Goal: Task Accomplishment & Management: Manage account settings

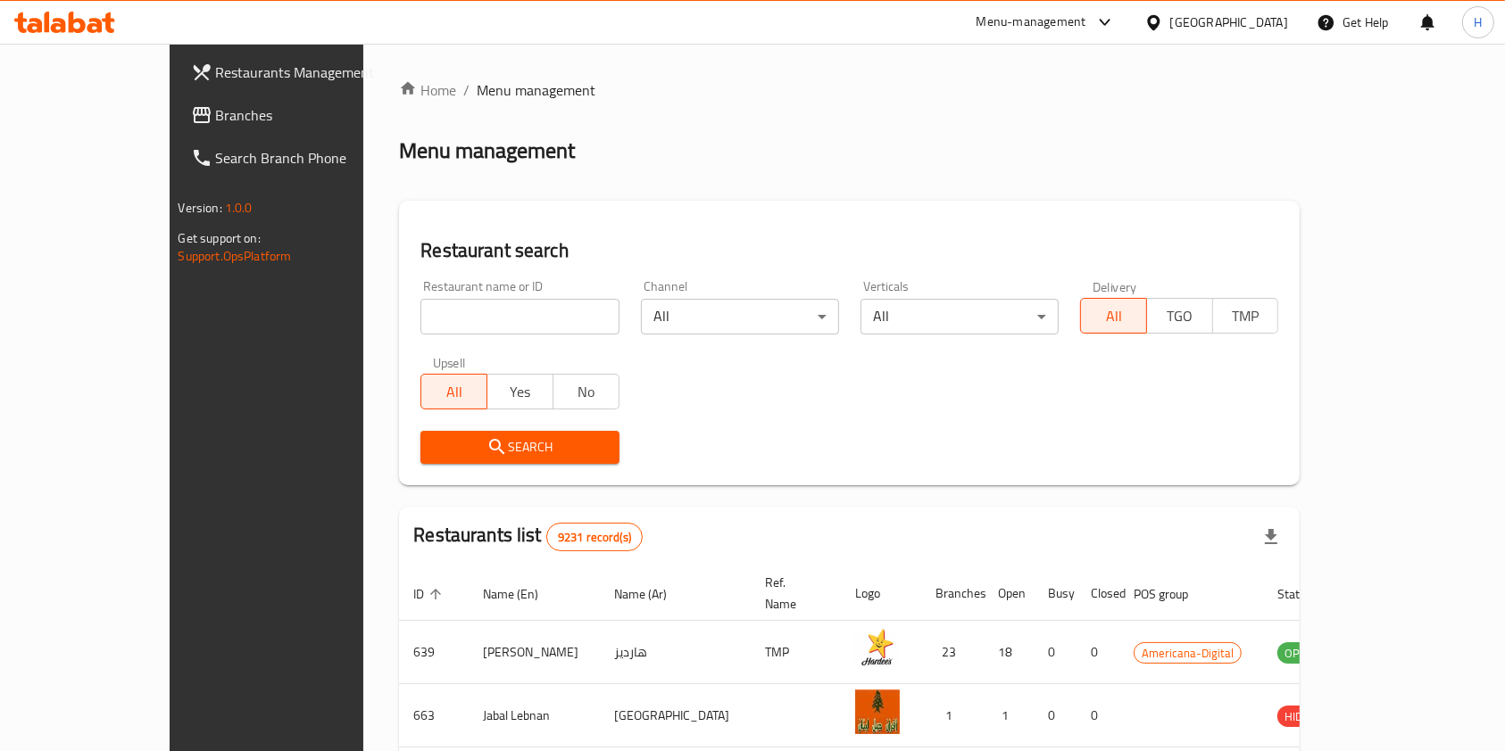
click at [471, 315] on input "search" at bounding box center [519, 317] width 198 height 36
click button "Search" at bounding box center [519, 447] width 198 height 33
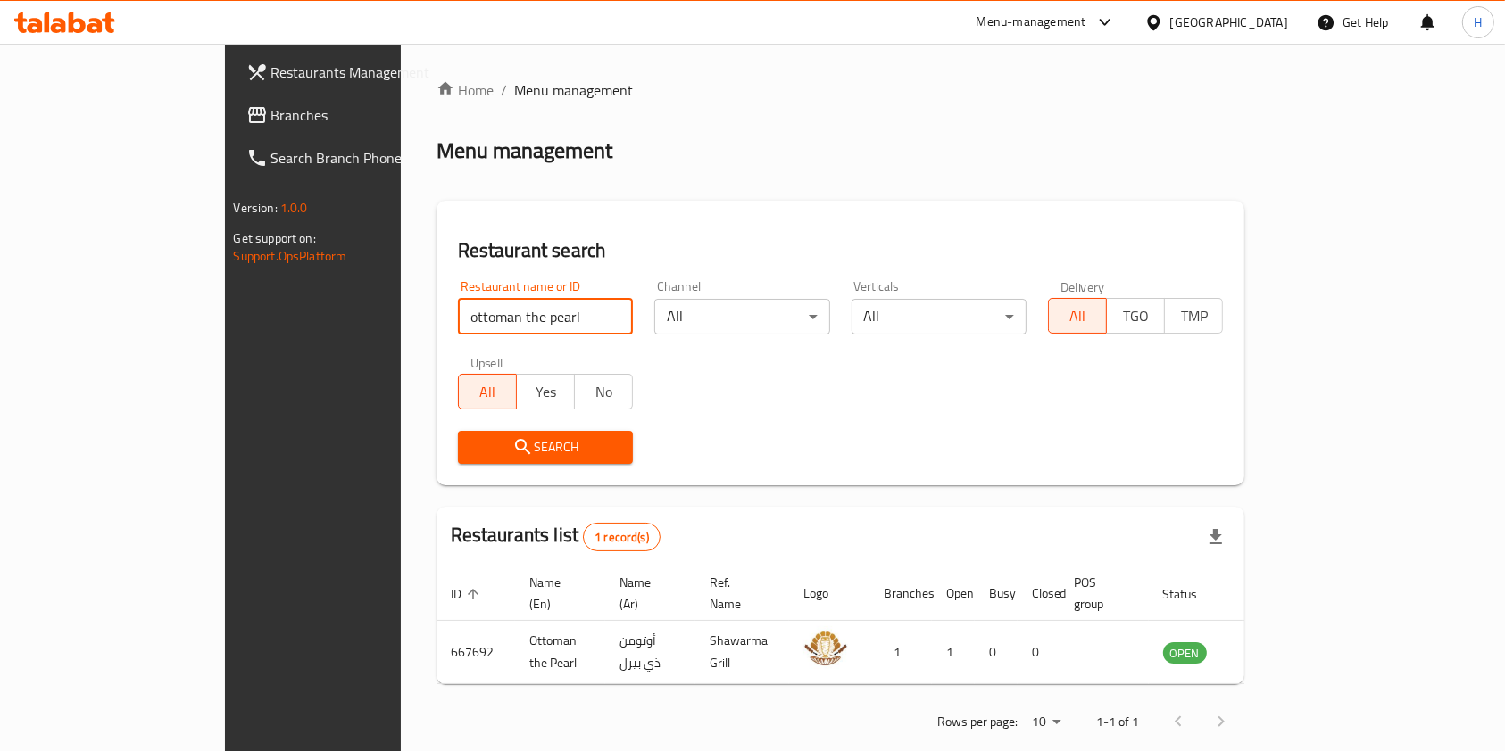
click at [471, 315] on input "ottoman the pearl" at bounding box center [545, 317] width 175 height 36
type input "ottoman pala"
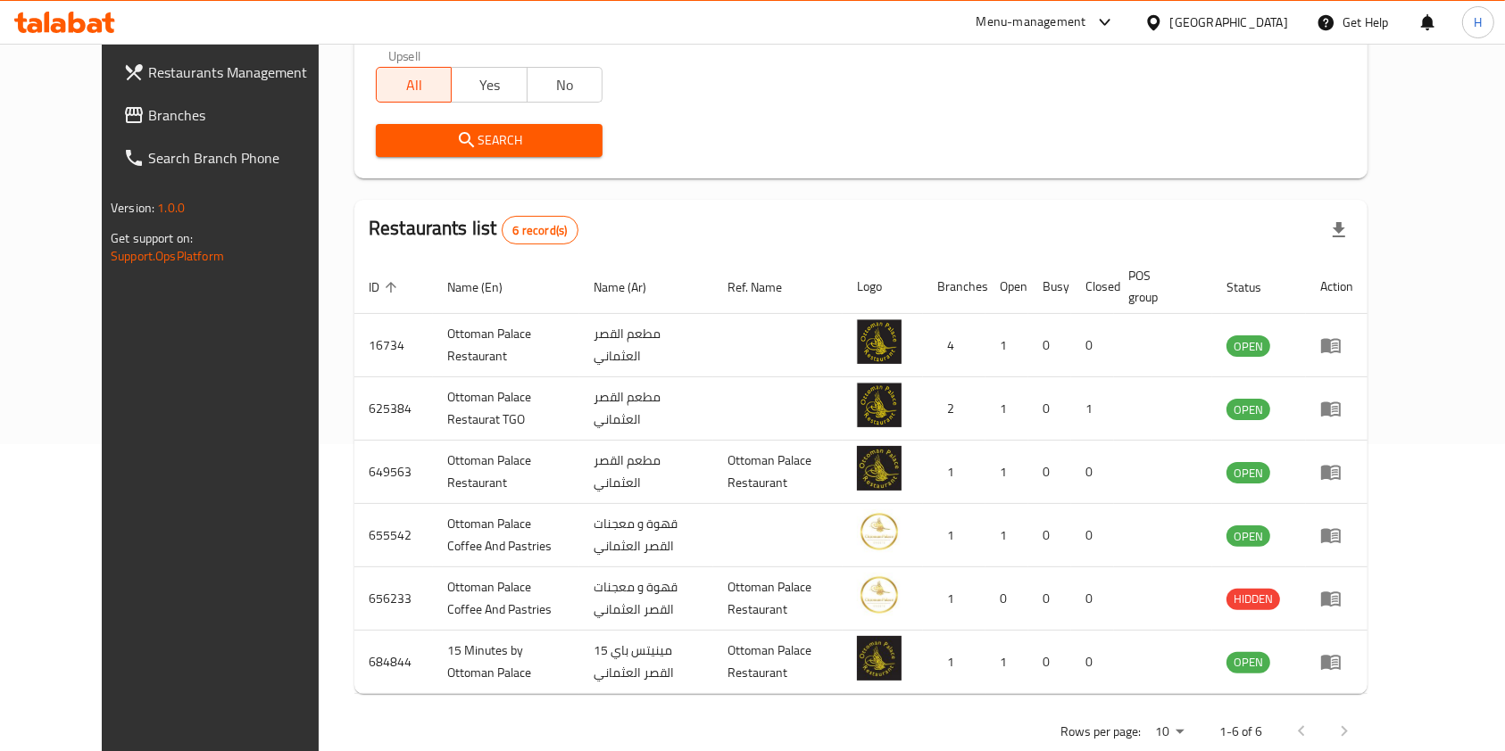
scroll to position [309, 0]
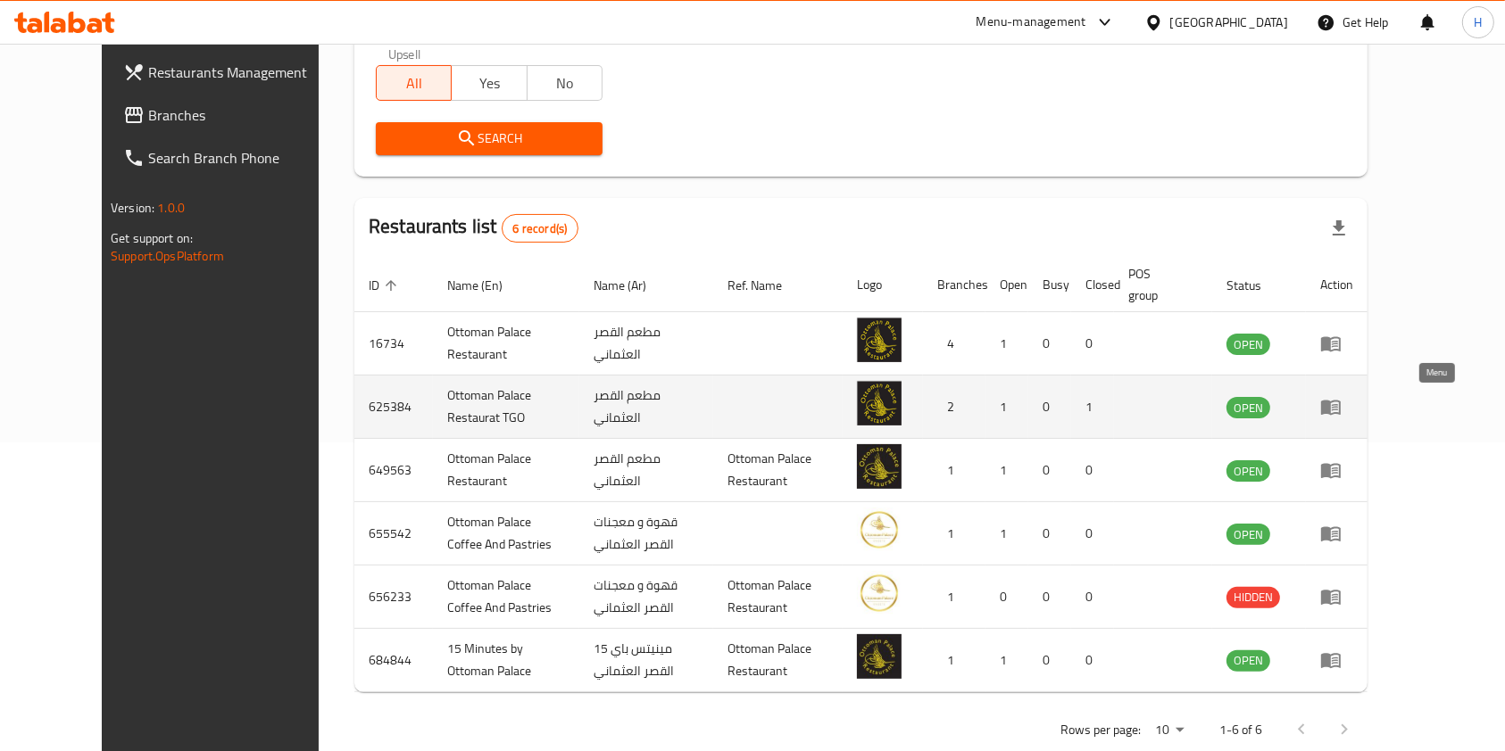
click at [1340, 402] on icon "enhanced table" at bounding box center [1331, 408] width 20 height 15
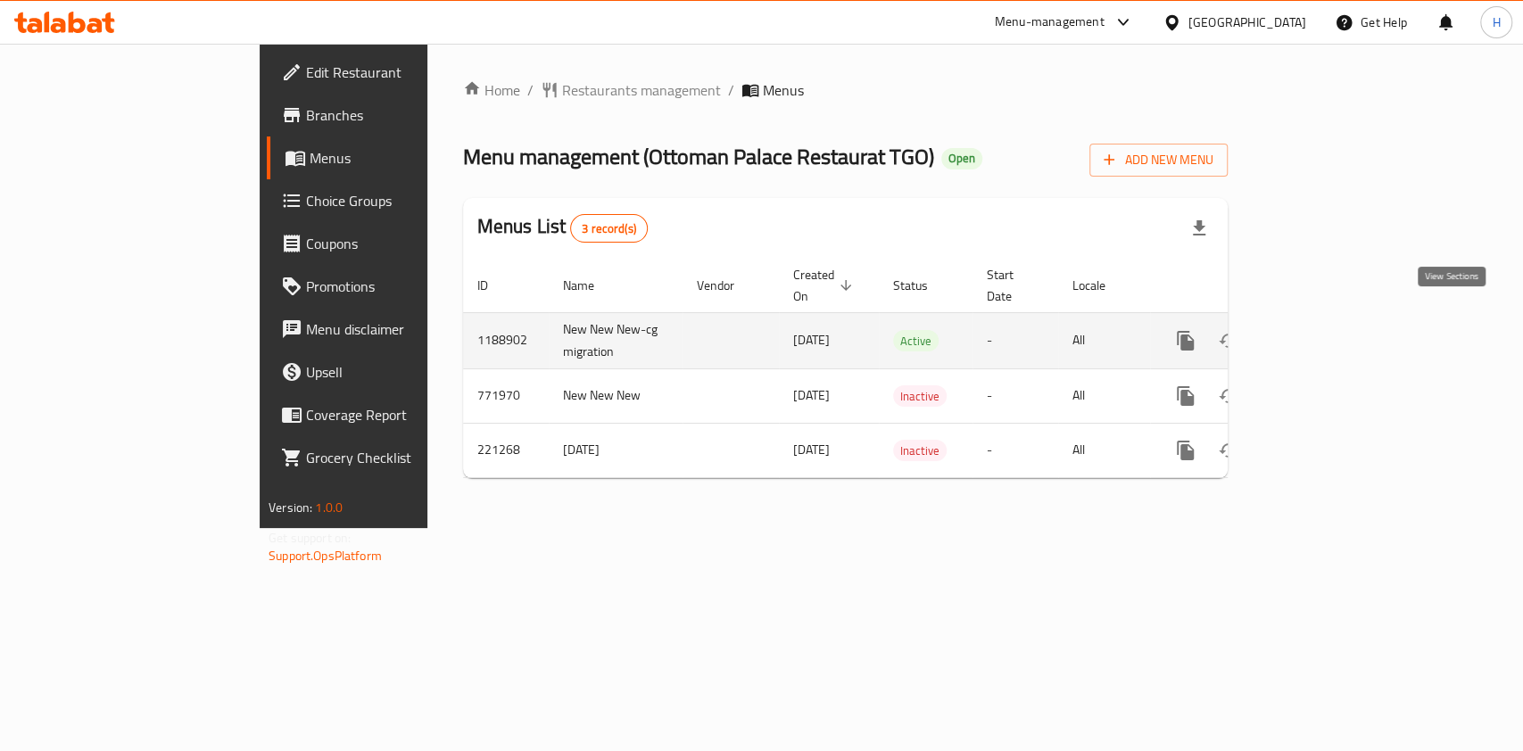
click at [1325, 330] on icon "enhanced table" at bounding box center [1314, 340] width 21 height 21
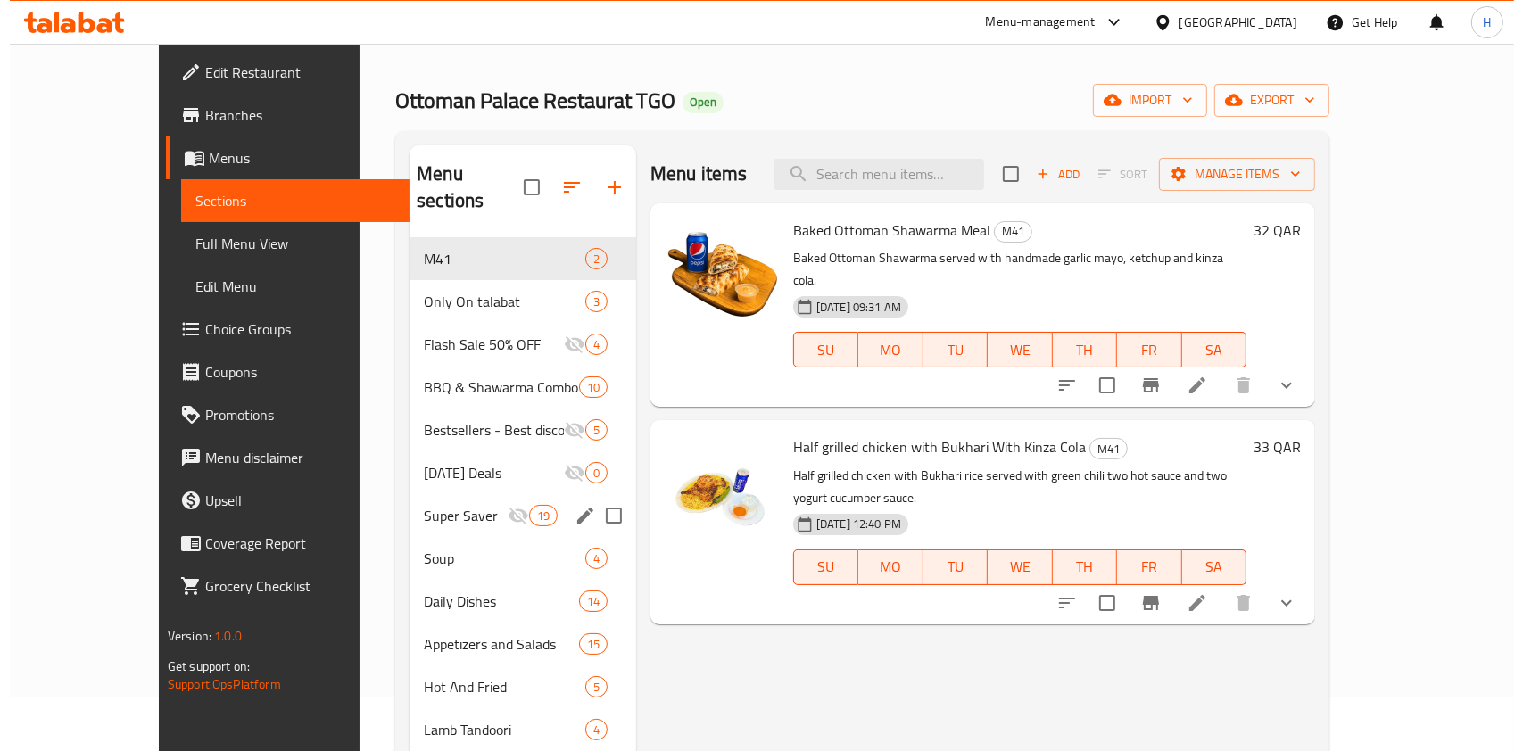
scroll to position [57, 0]
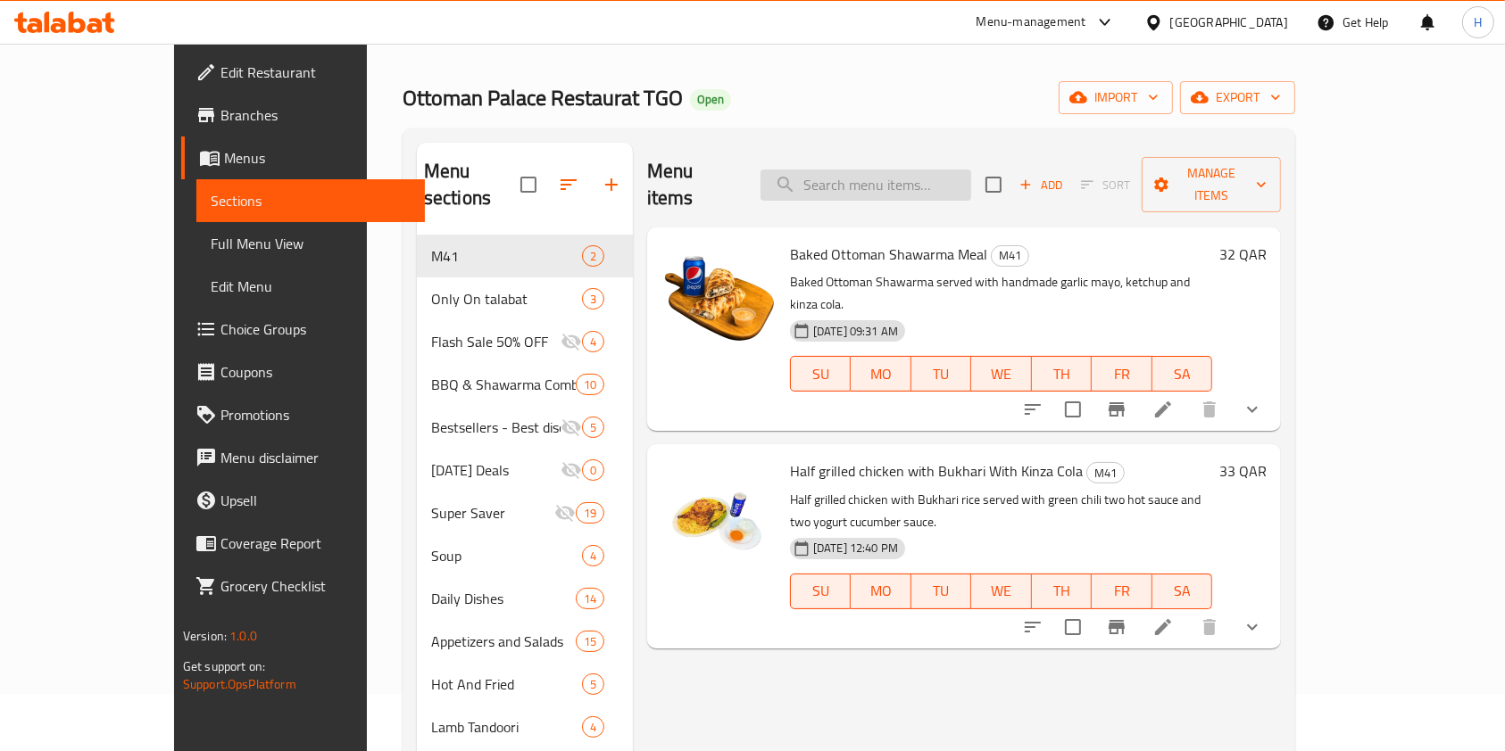
click at [950, 172] on input "search" at bounding box center [865, 185] width 211 height 31
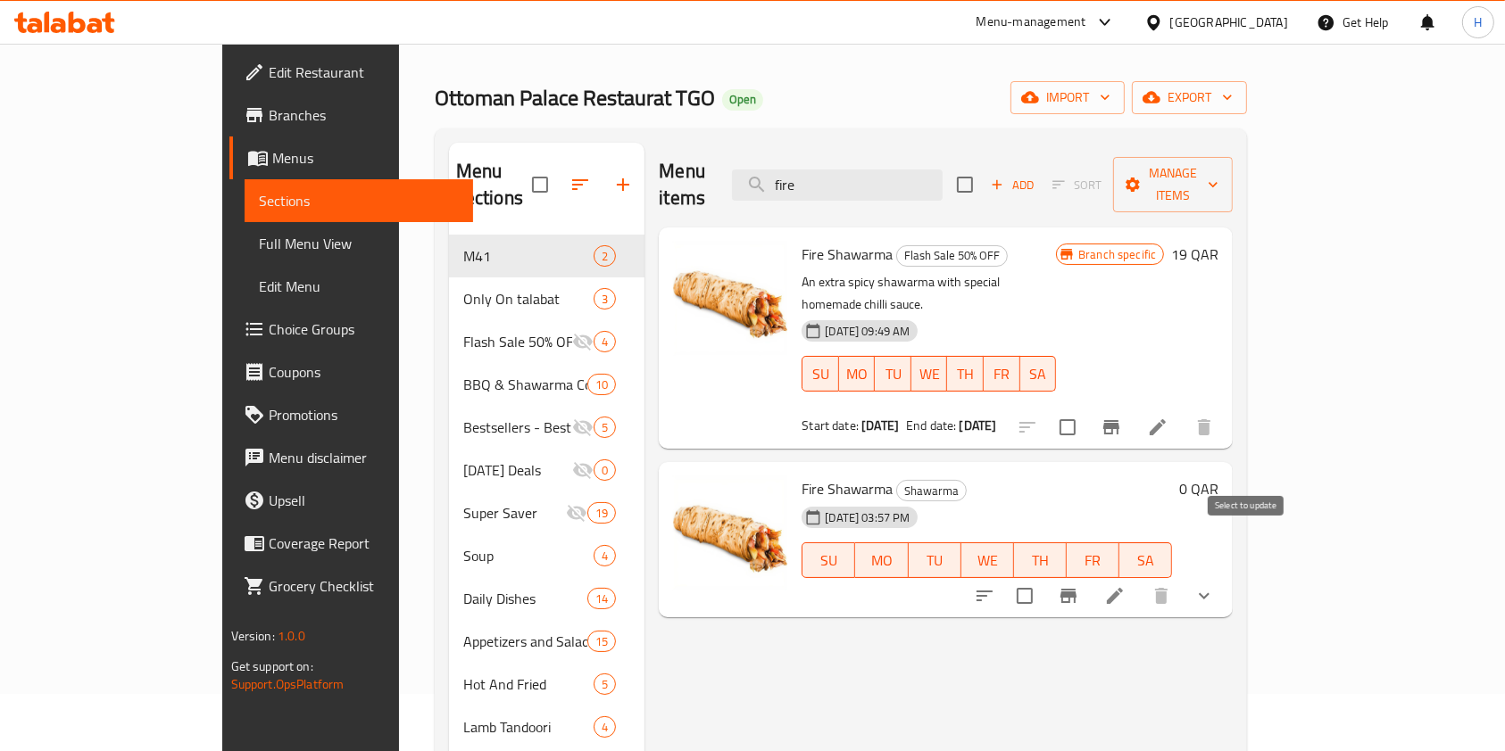
type input "fire"
click at [1043, 577] on input "checkbox" at bounding box center [1024, 595] width 37 height 37
checkbox input "true"
click at [1222, 176] on icon "button" at bounding box center [1213, 185] width 18 height 18
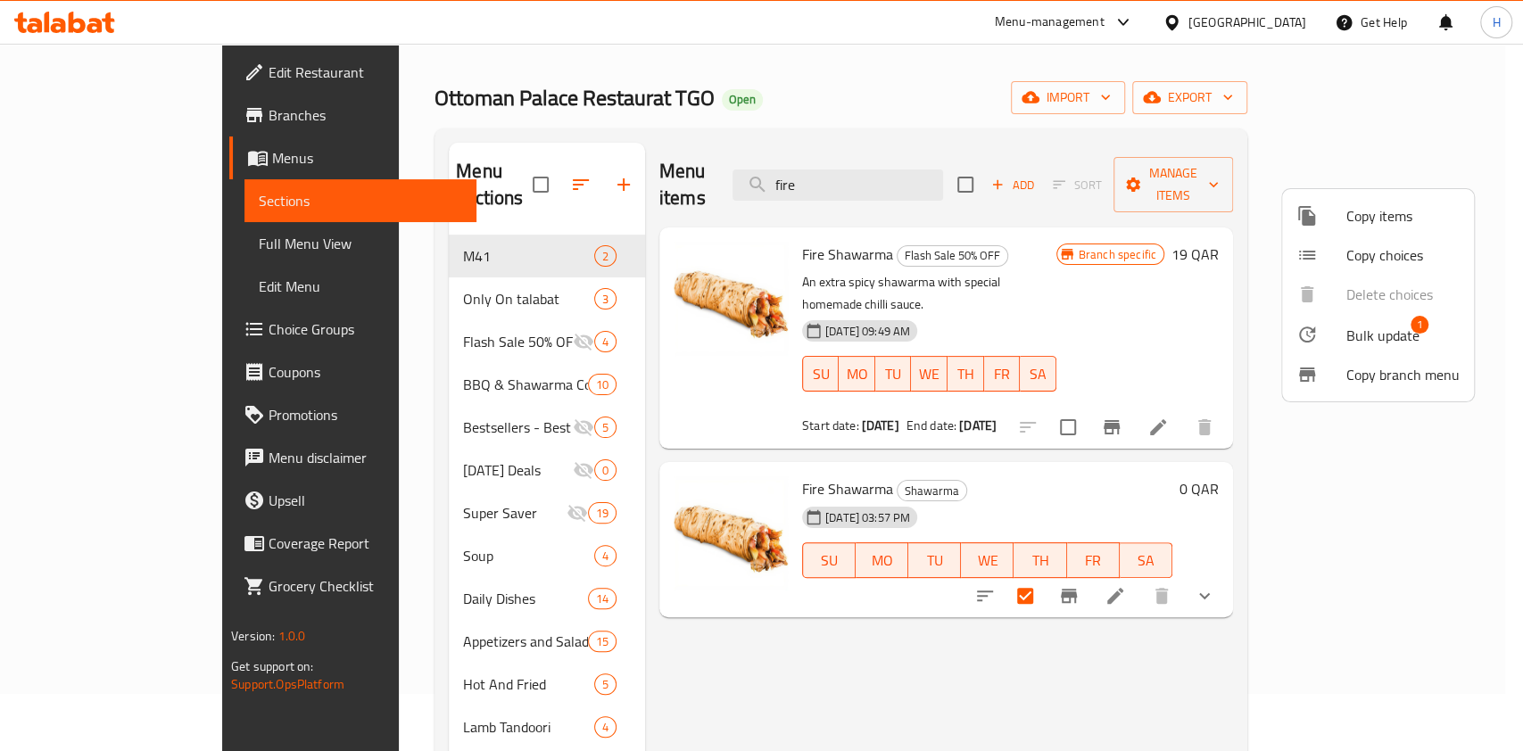
click at [1393, 220] on span "Copy items" at bounding box center [1403, 215] width 113 height 21
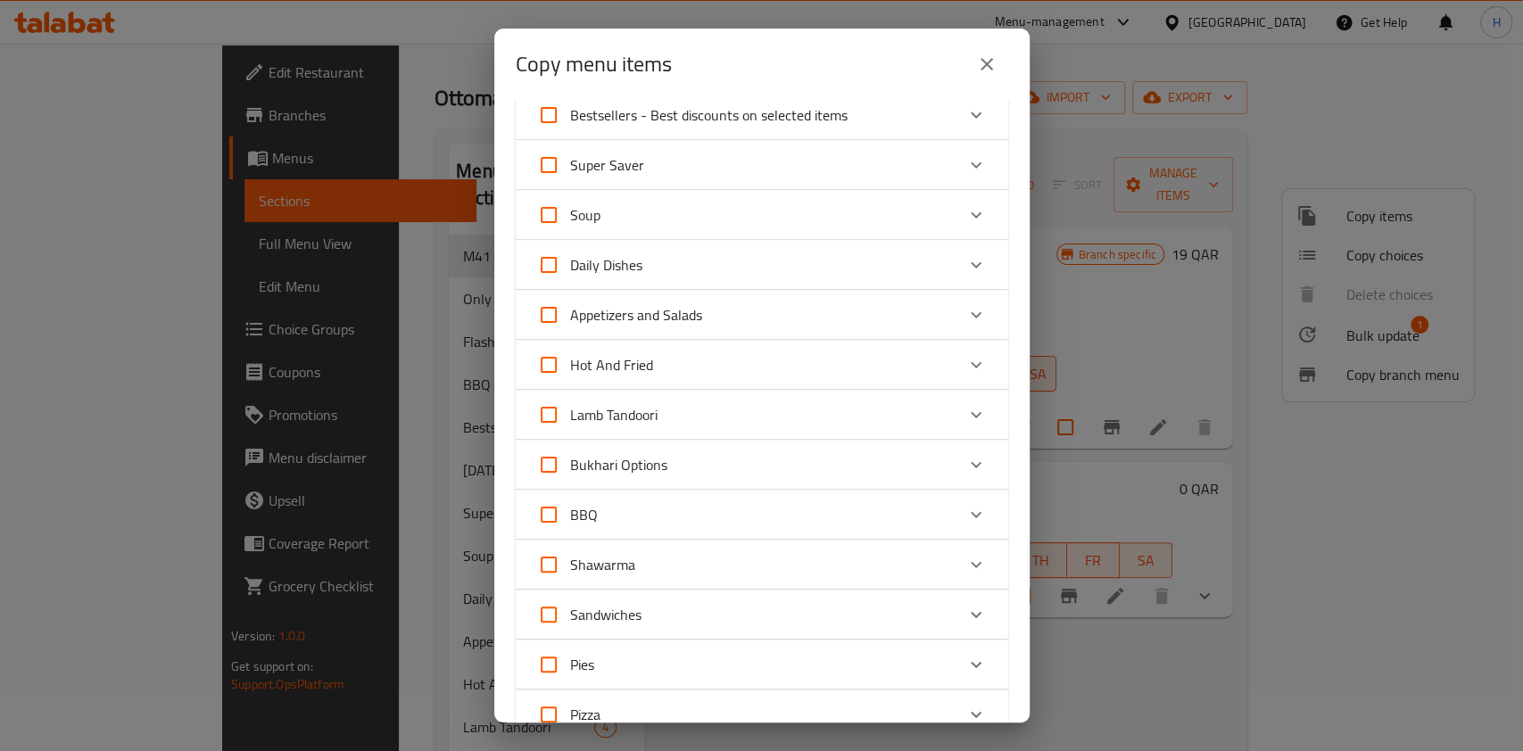
scroll to position [285, 0]
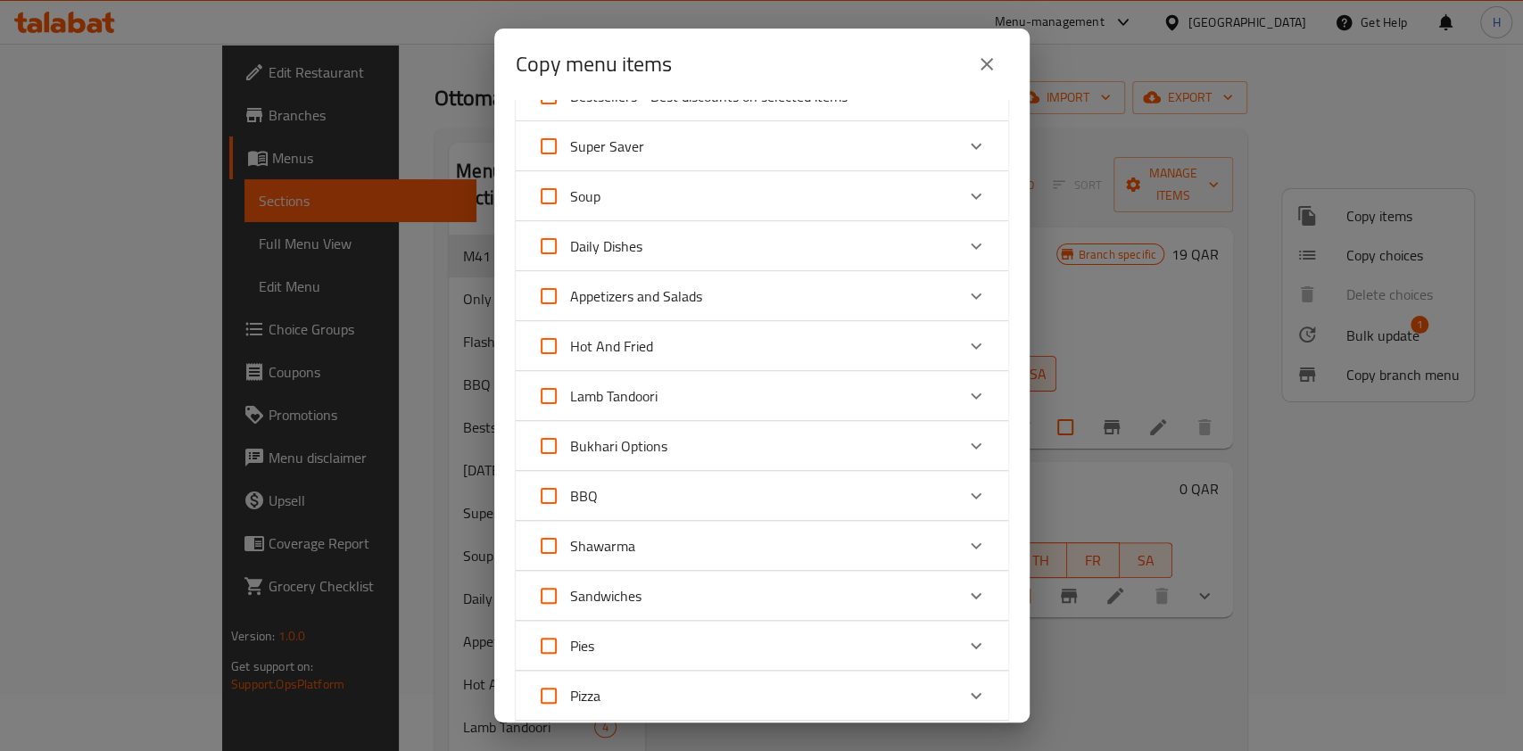
click at [674, 546] on div "Shawarma" at bounding box center [746, 546] width 418 height 43
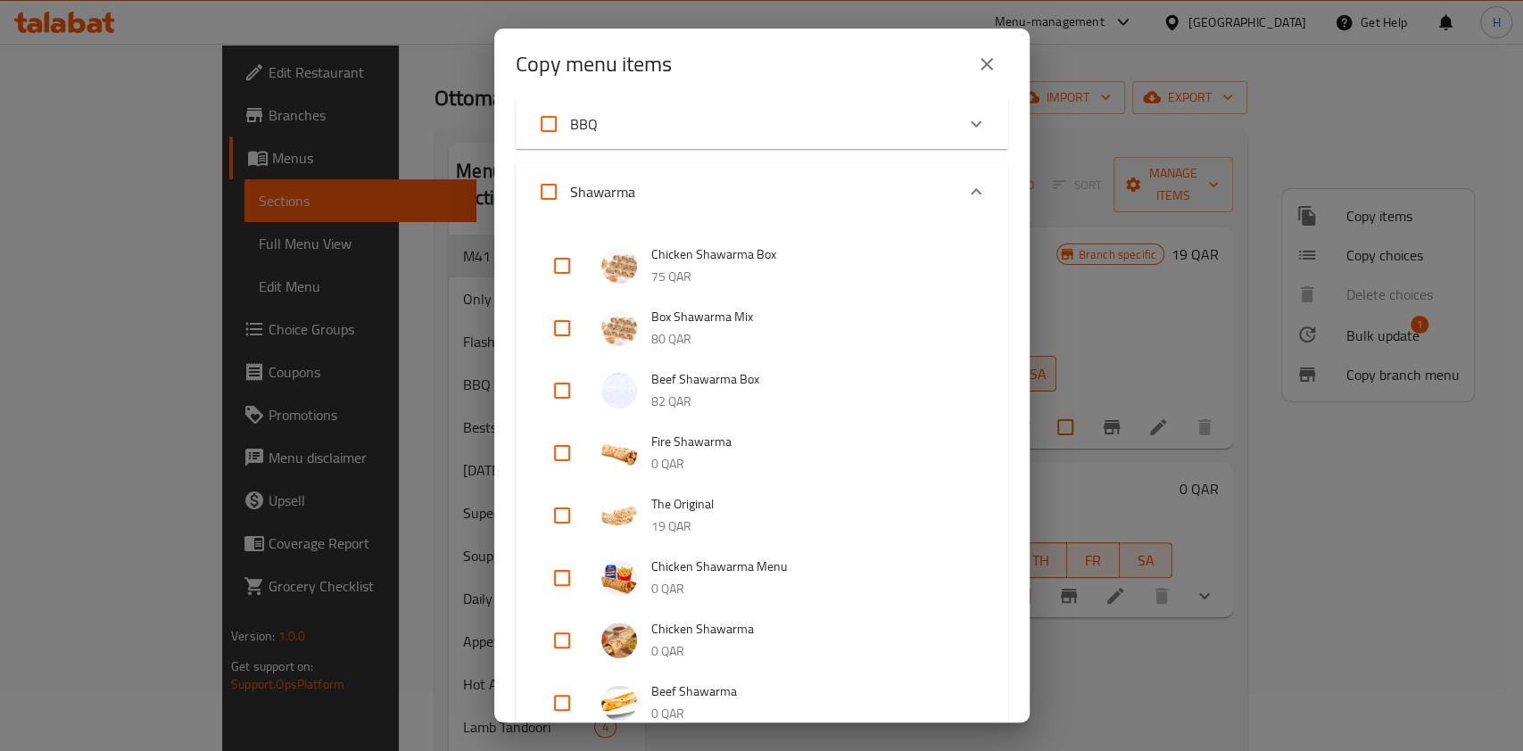
scroll to position [658, 0]
click at [567, 453] on input "checkbox" at bounding box center [562, 452] width 43 height 43
checkbox input "true"
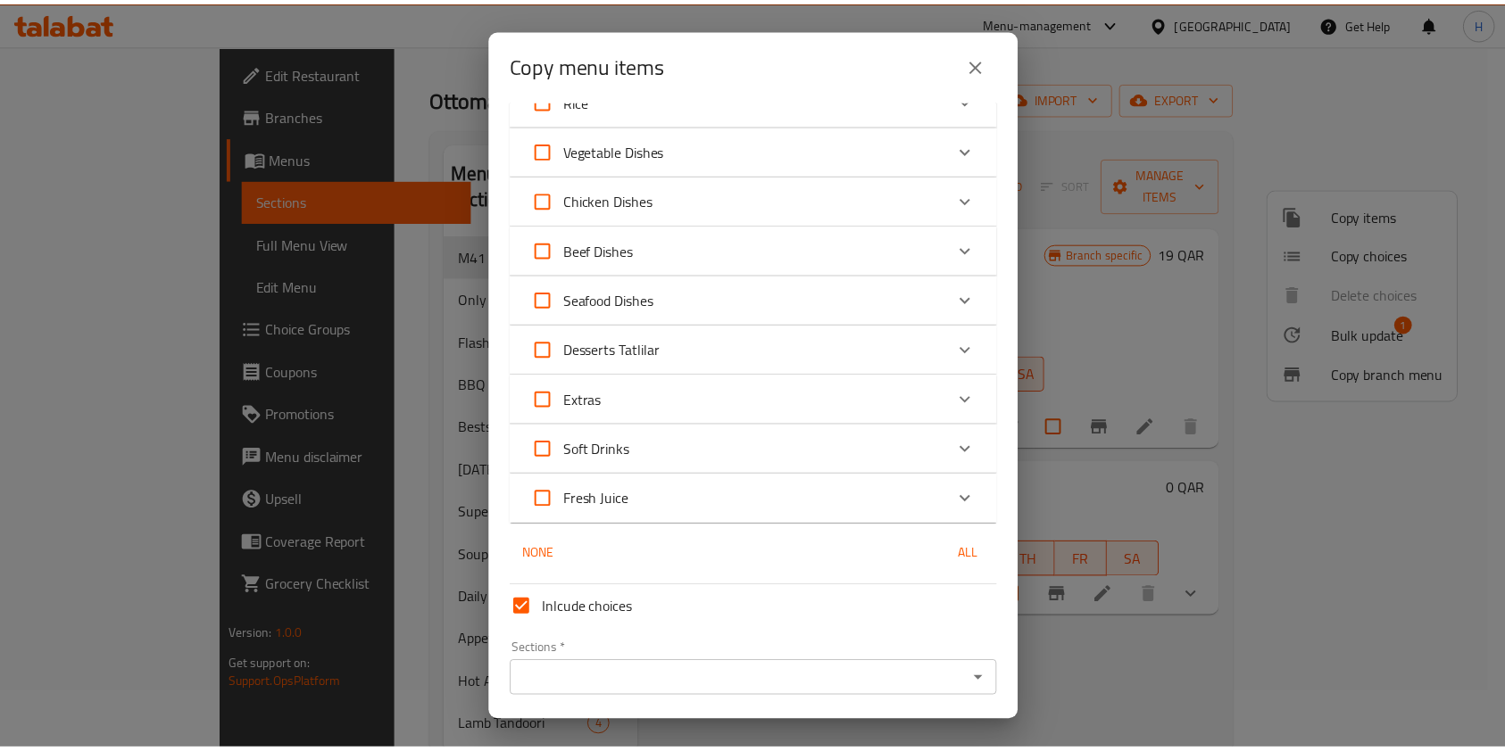
scroll to position [2155, 0]
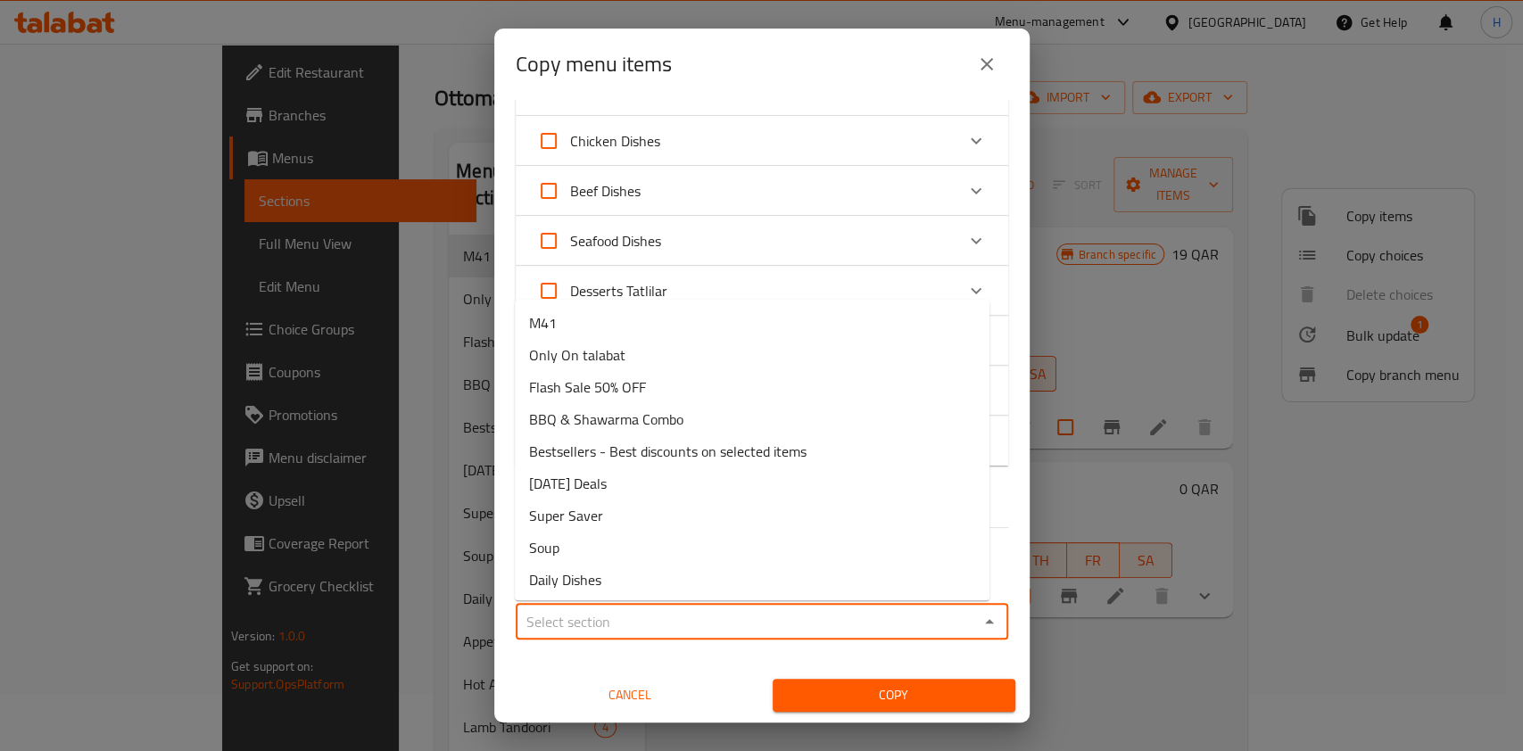
click at [654, 615] on input "Sections   *" at bounding box center [747, 621] width 452 height 25
click at [652, 510] on li "Super Saver" at bounding box center [752, 516] width 475 height 32
type input "Super Saver"
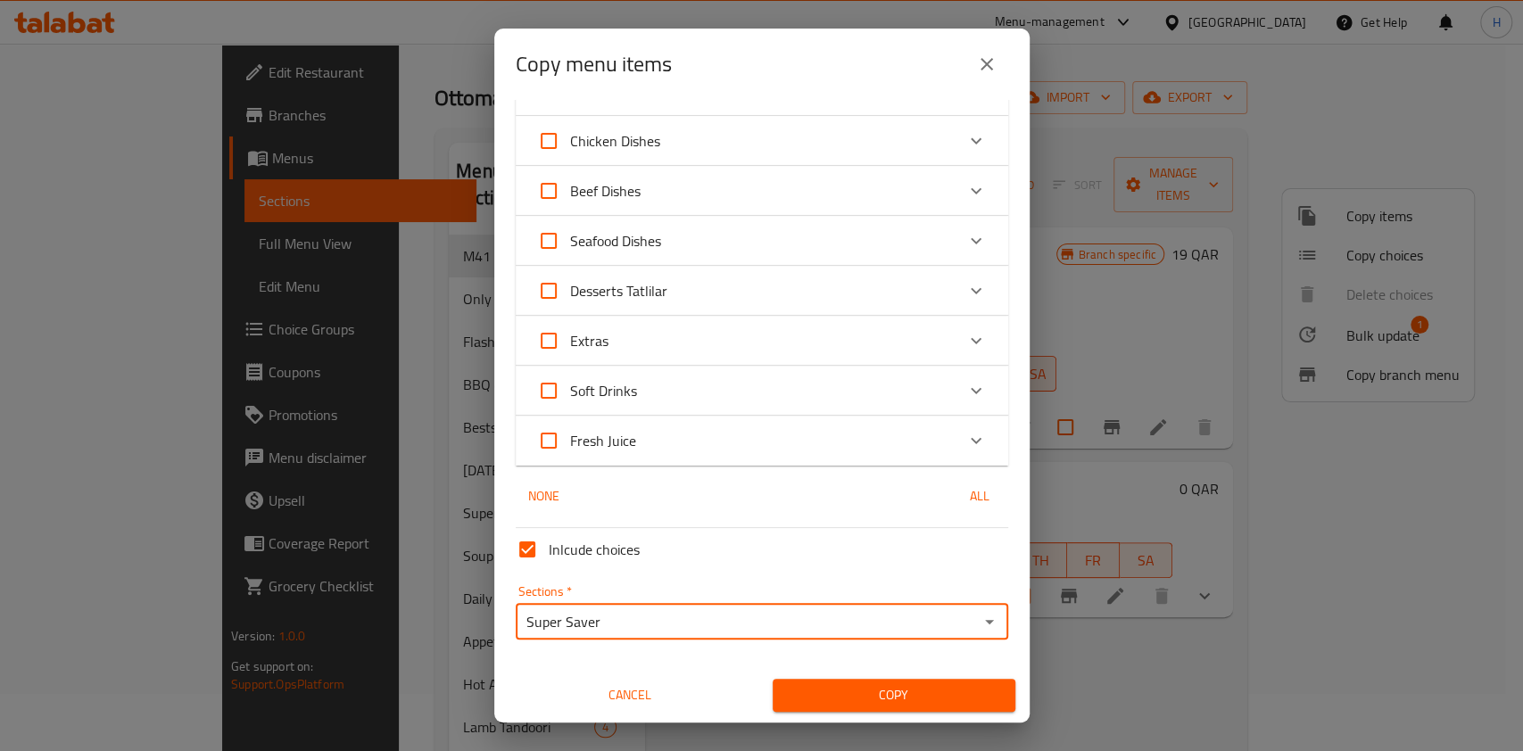
click at [563, 557] on span "Inlcude choices" at bounding box center [594, 549] width 91 height 21
click at [549, 557] on input "Inlcude choices" at bounding box center [527, 549] width 43 height 43
checkbox input "false"
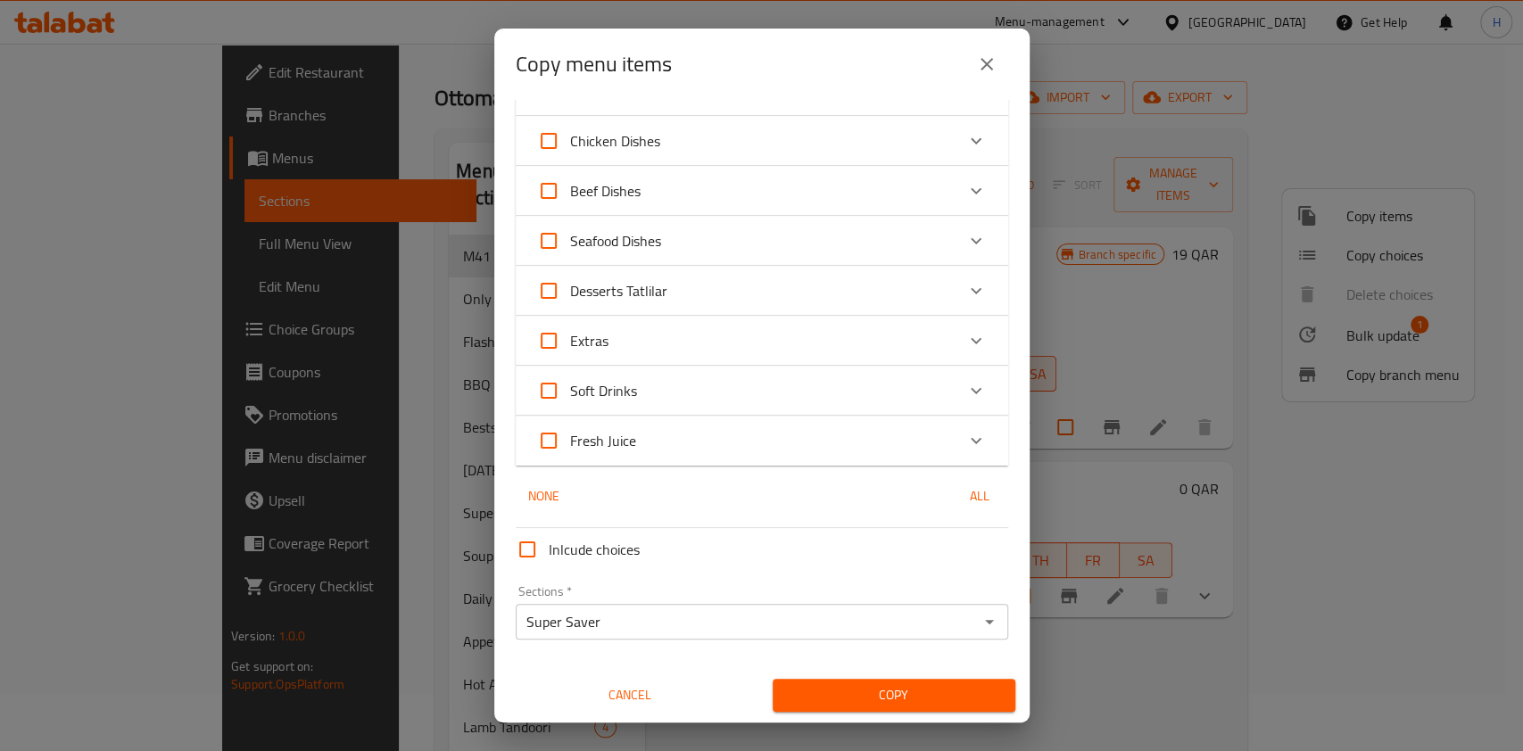
click at [844, 696] on span "Copy" at bounding box center [894, 695] width 214 height 22
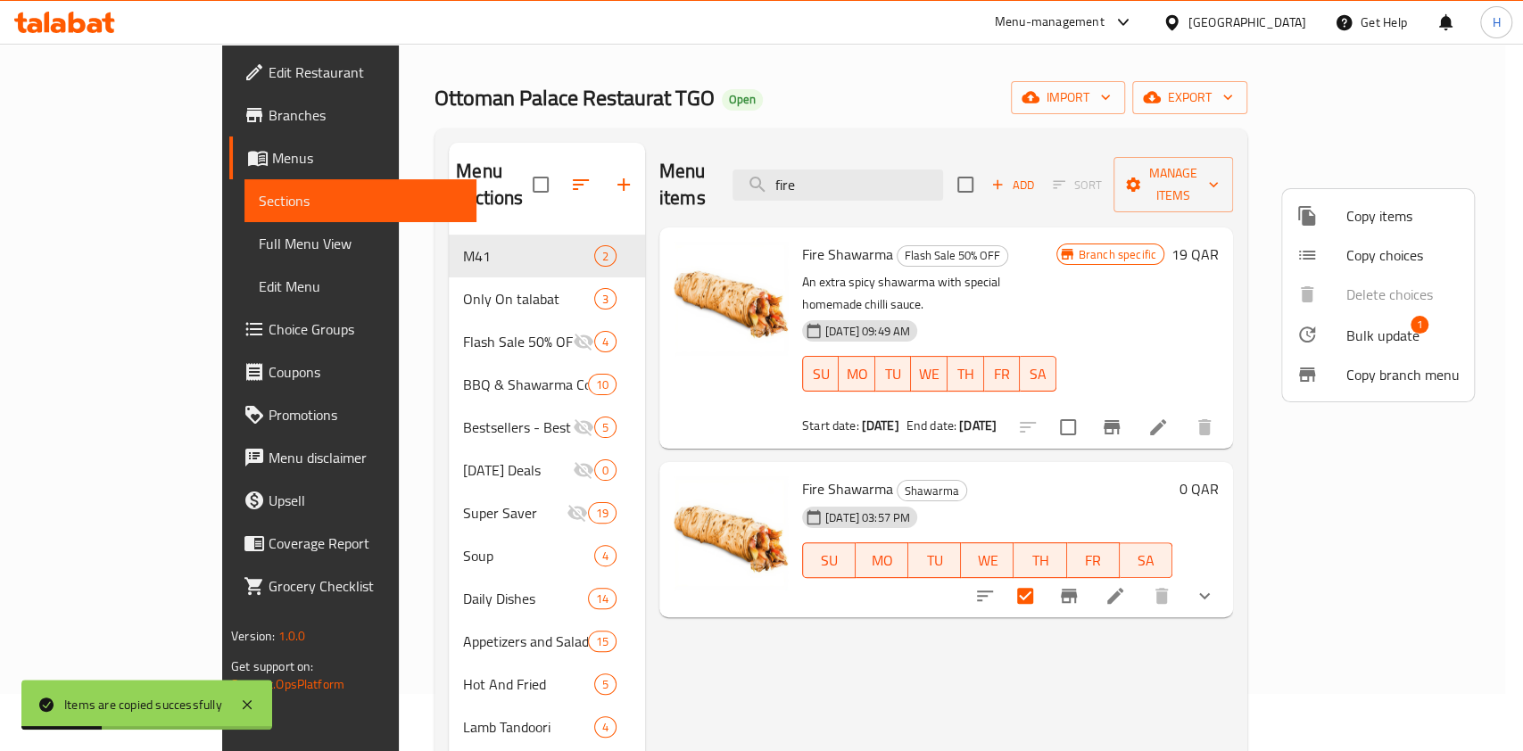
click at [772, 703] on div at bounding box center [761, 375] width 1523 height 751
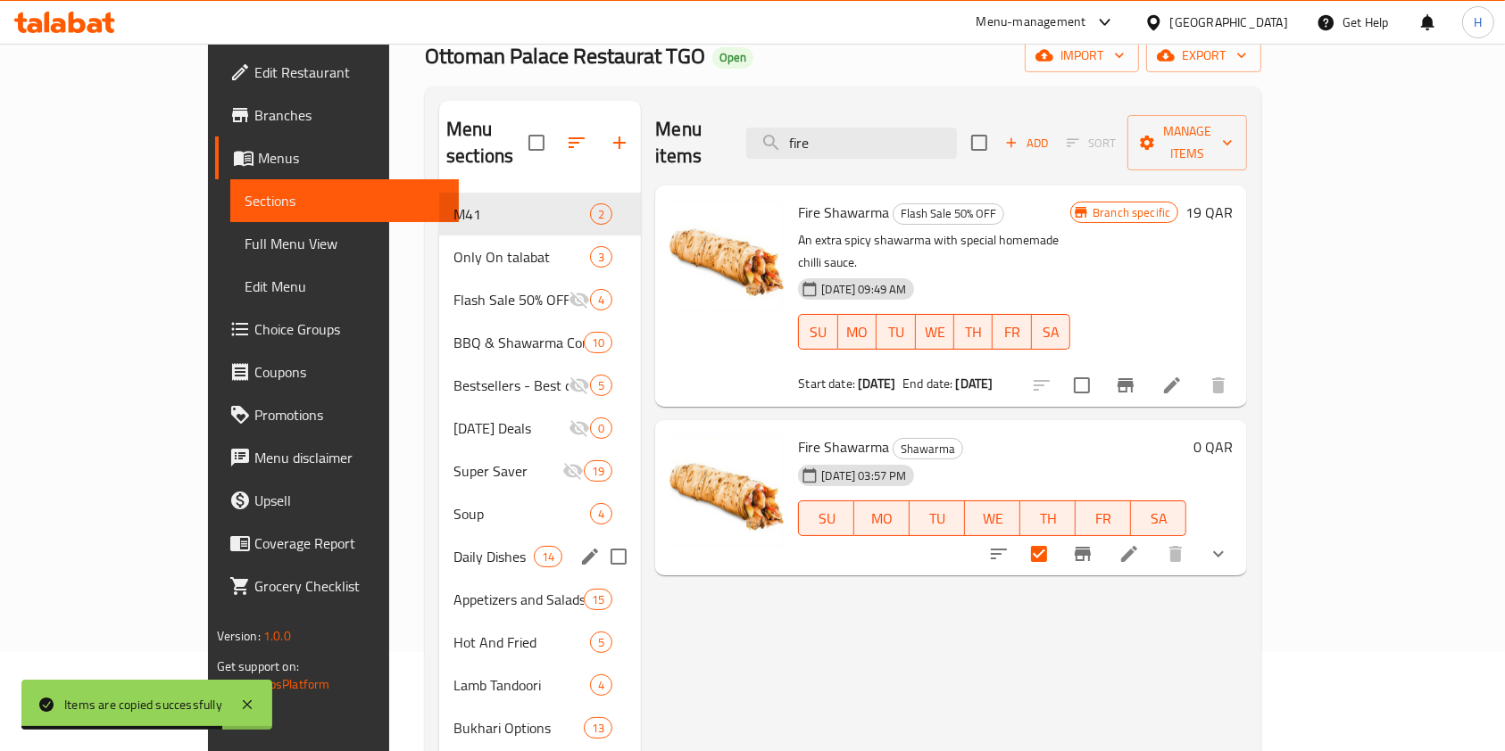
scroll to position [0, 0]
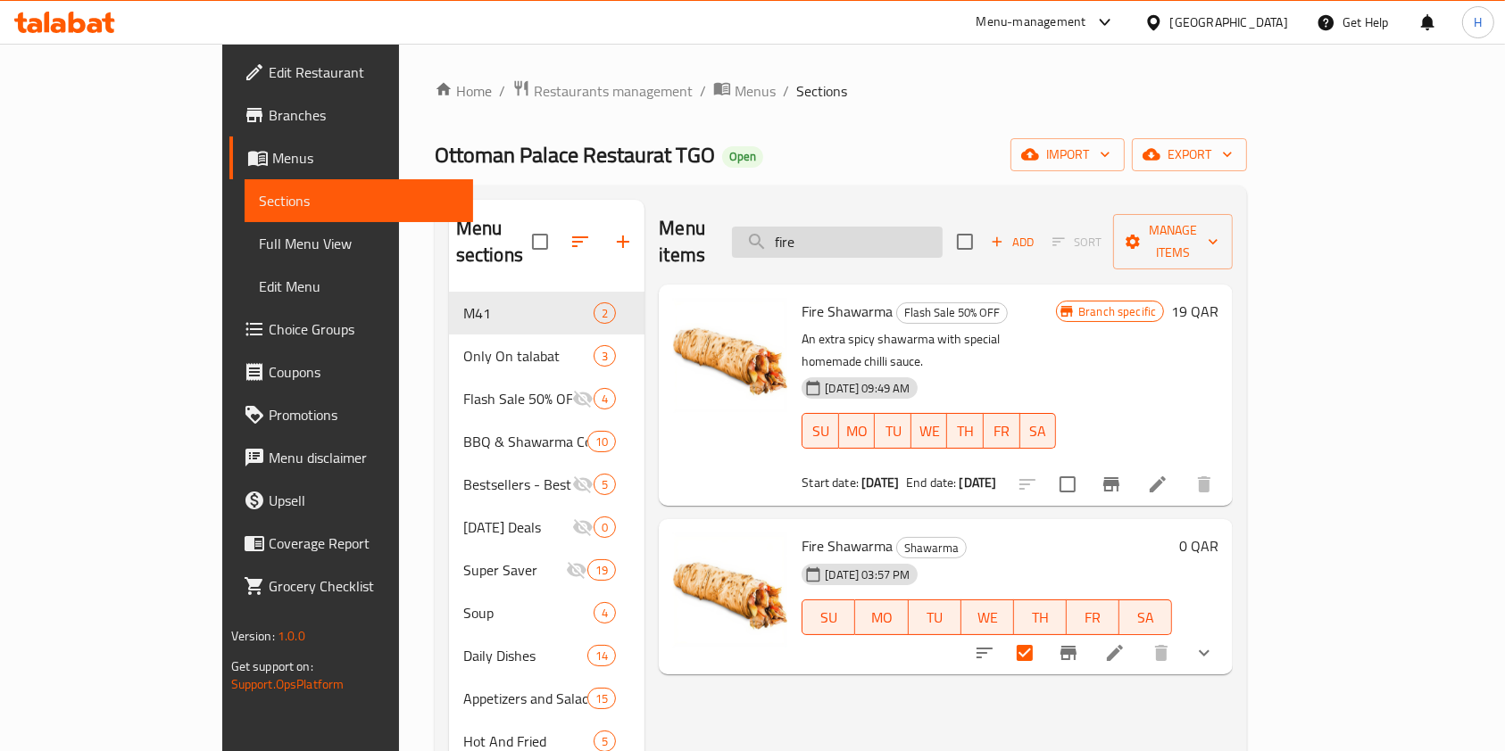
click at [886, 228] on input "fire" at bounding box center [837, 242] width 211 height 31
type input "f"
type input "fire shawarma"
click at [886, 228] on input "fire shawarma" at bounding box center [837, 242] width 211 height 31
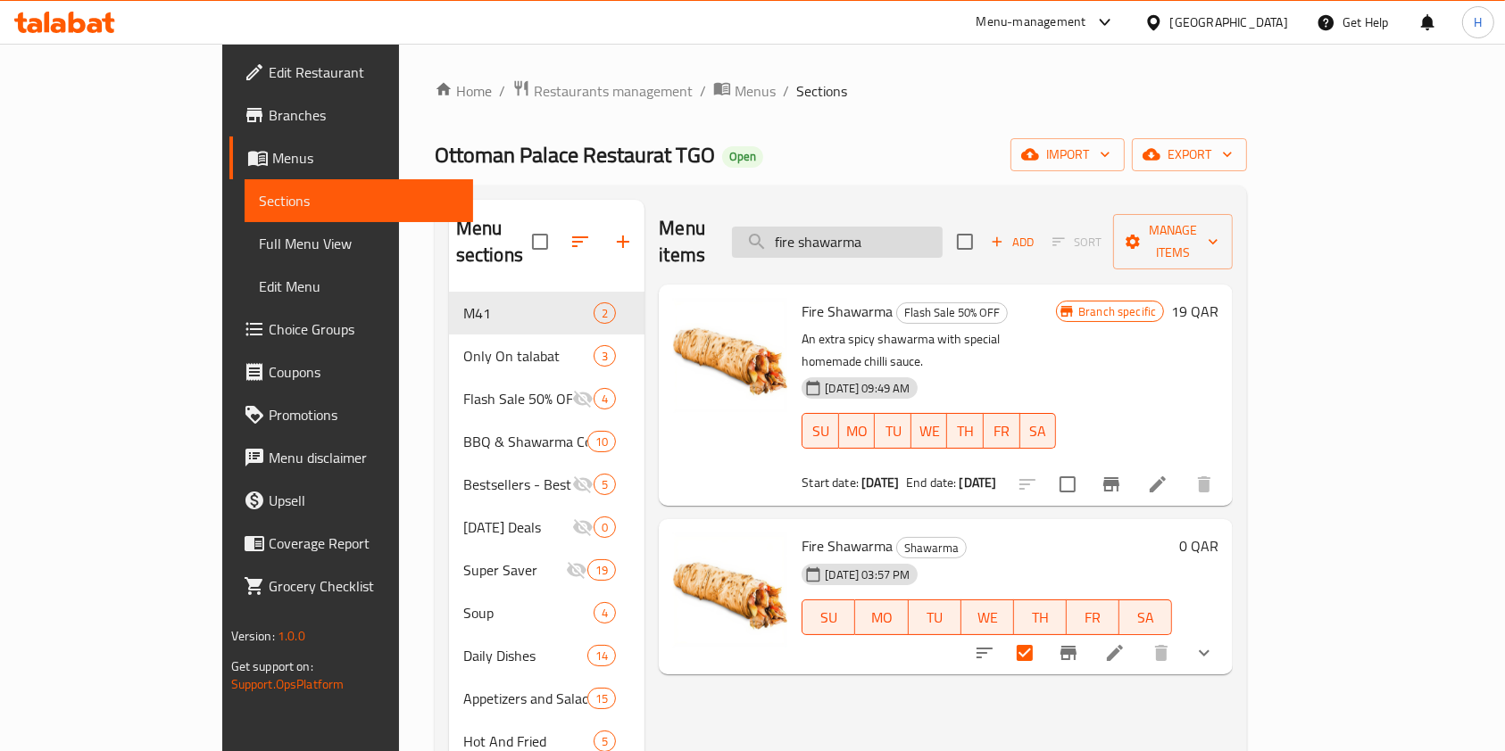
click at [886, 228] on input "fire shawarma" at bounding box center [837, 242] width 211 height 31
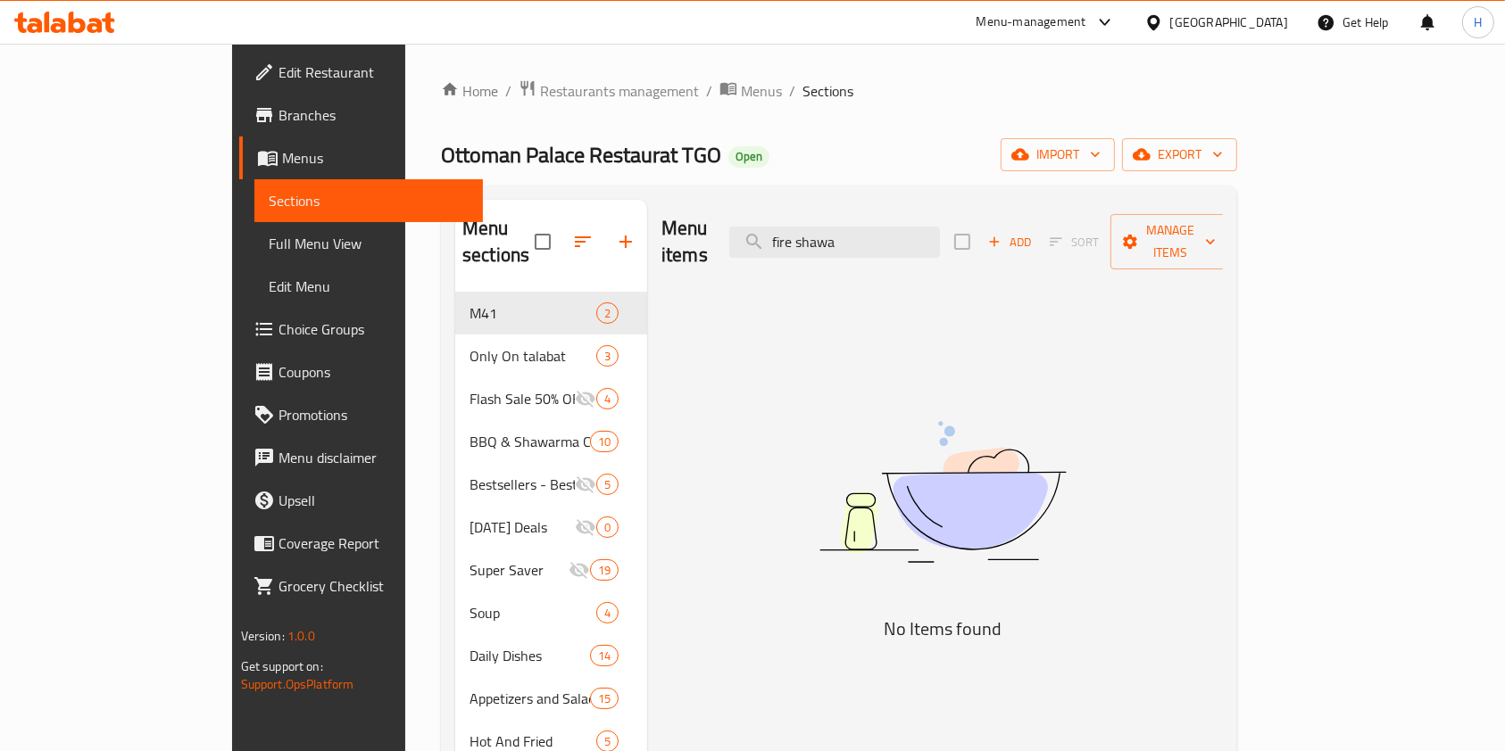
type input "fire shawar"
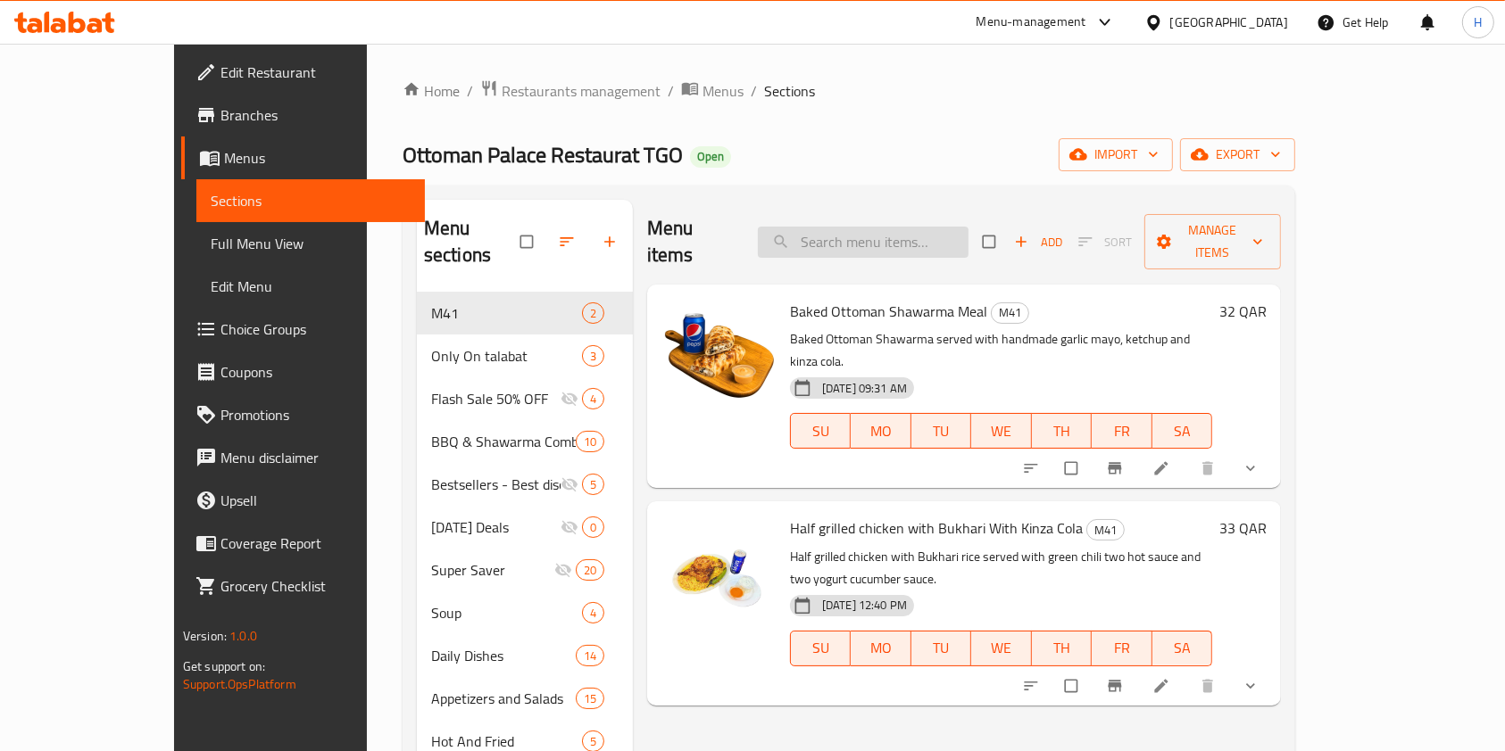
click at [900, 230] on input "search" at bounding box center [863, 242] width 211 height 31
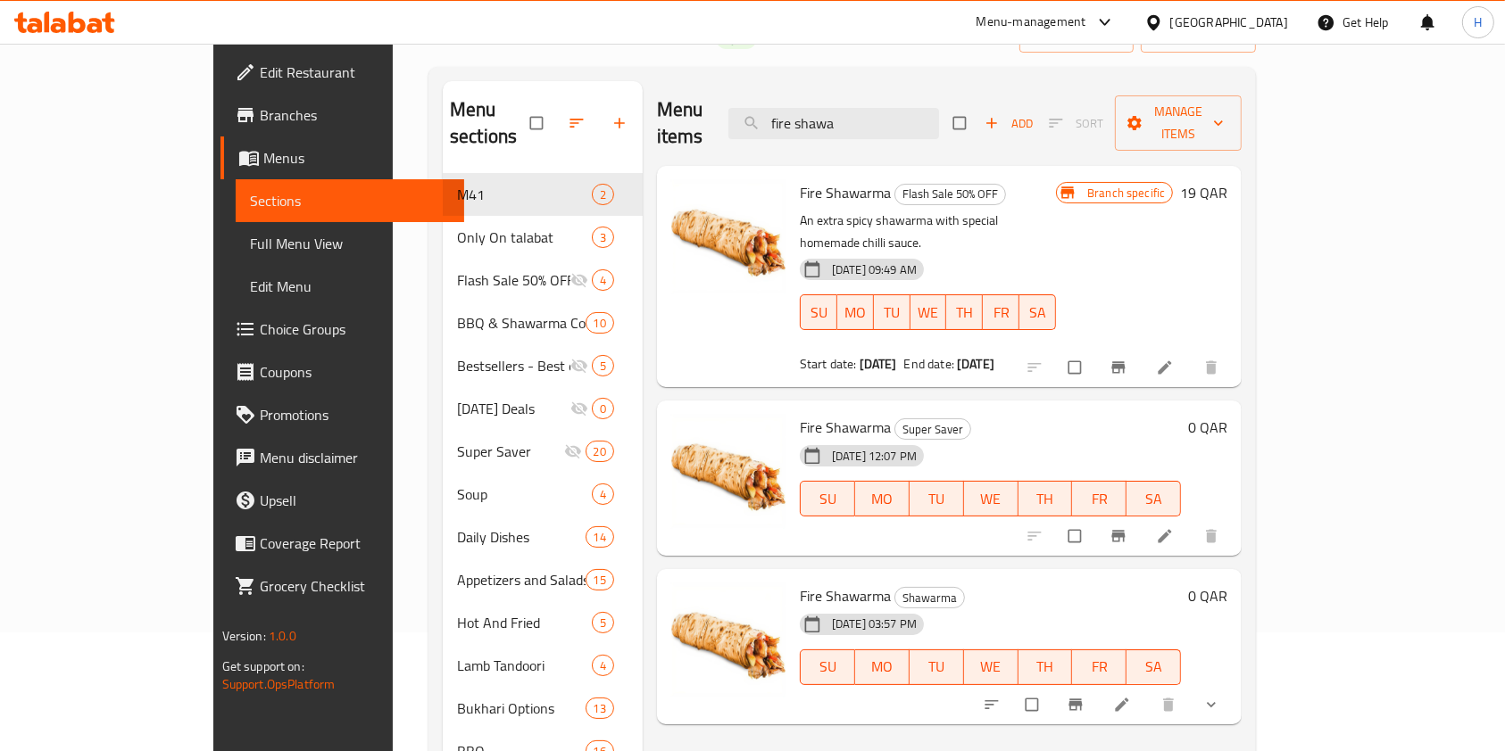
scroll to position [129, 0]
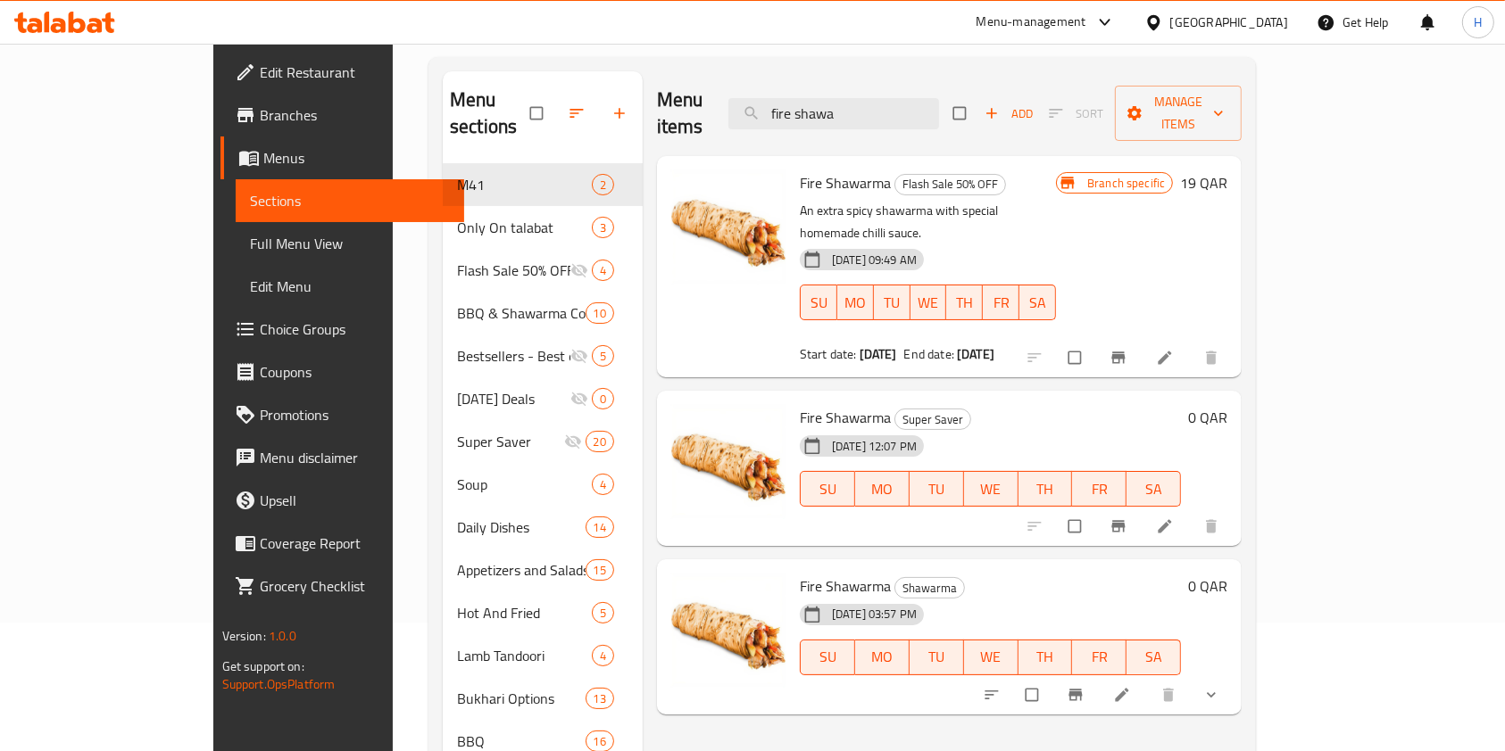
type input "fire shawa"
click at [1173, 518] on icon at bounding box center [1165, 527] width 18 height 18
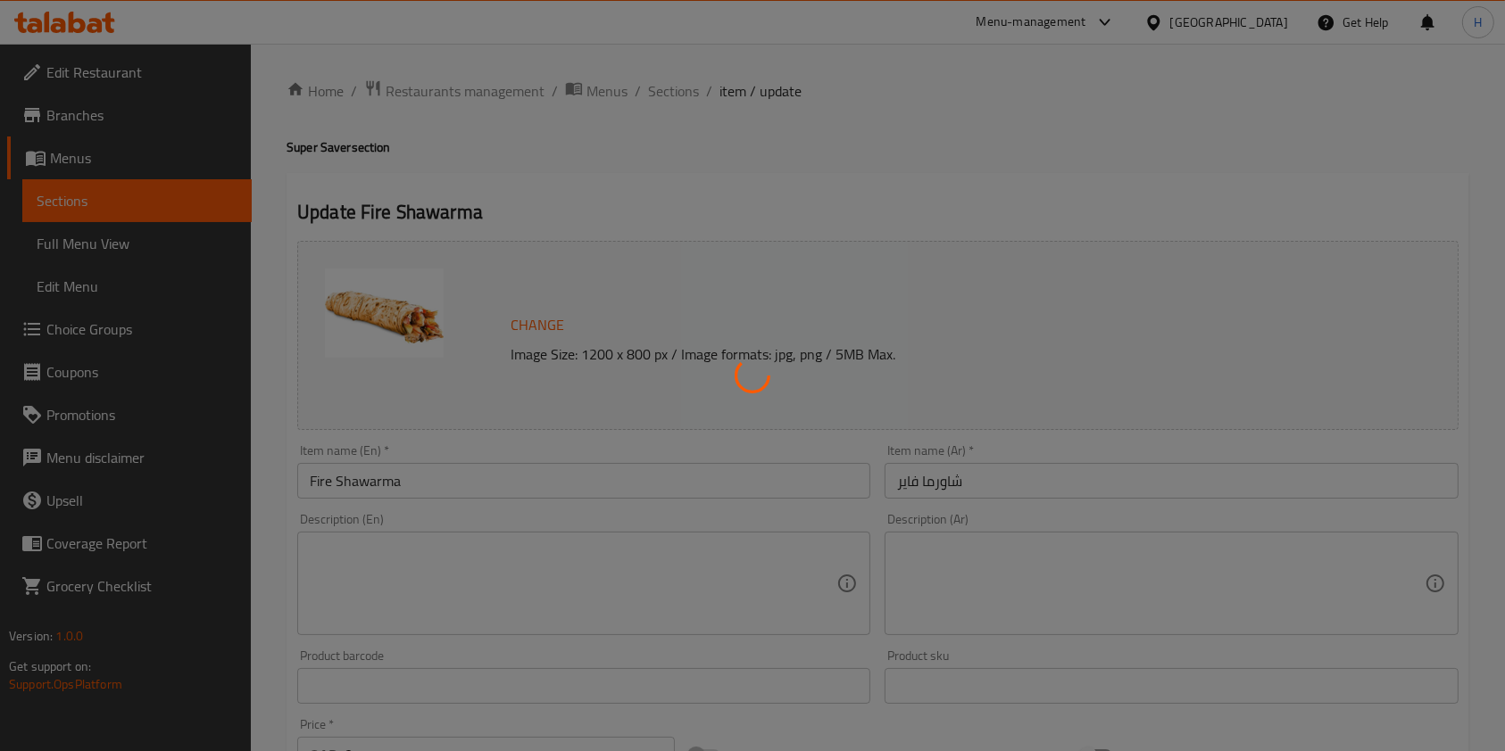
scroll to position [535, 0]
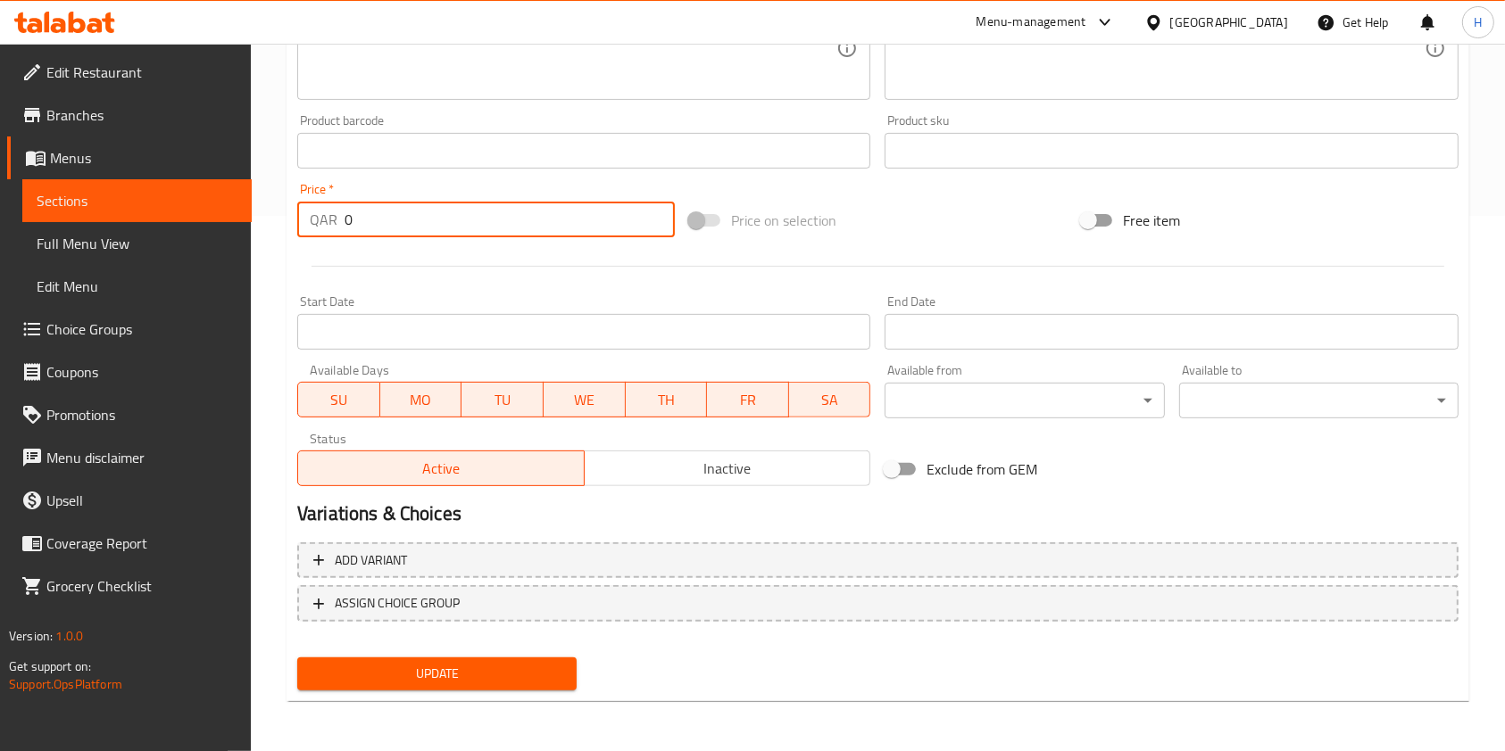
click at [460, 211] on input "0" at bounding box center [509, 220] width 330 height 36
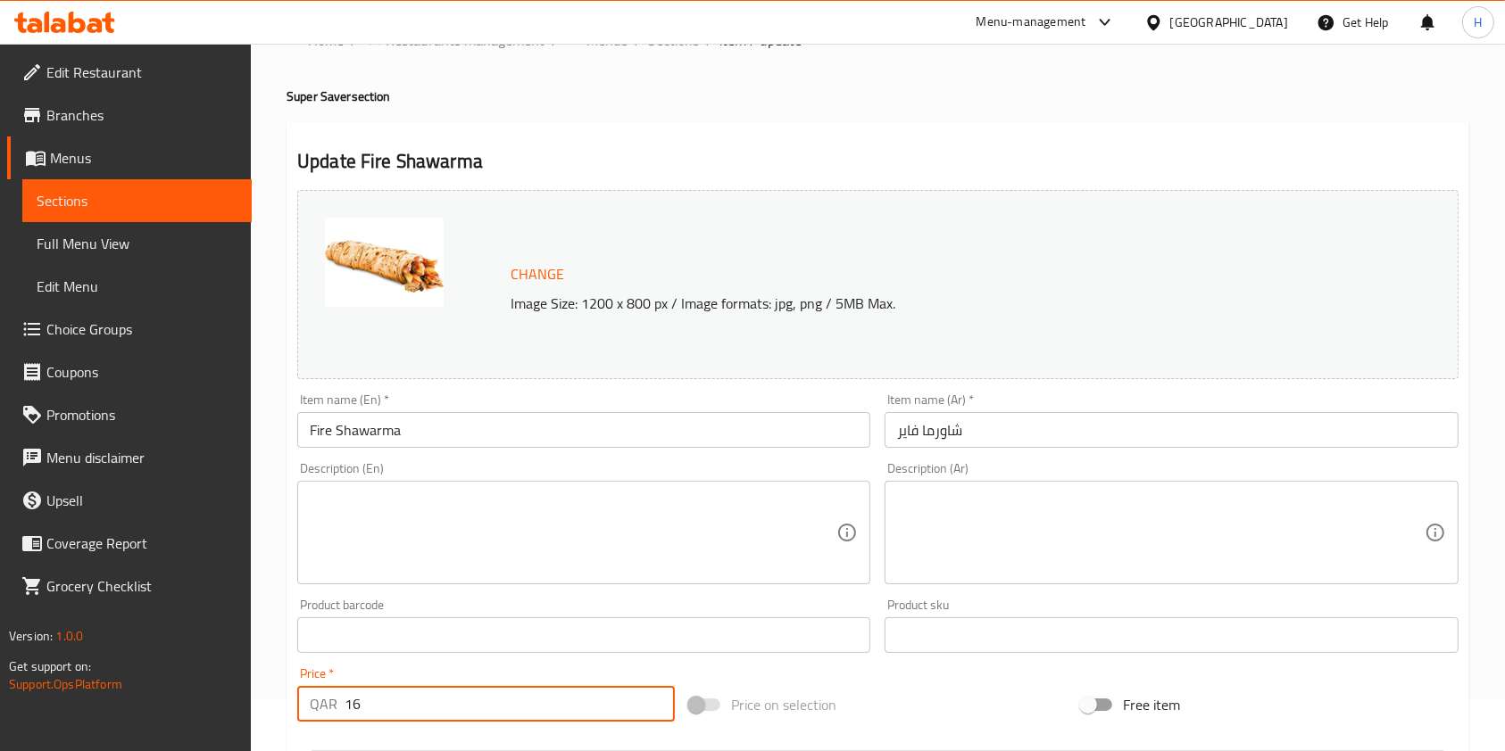
scroll to position [13, 0]
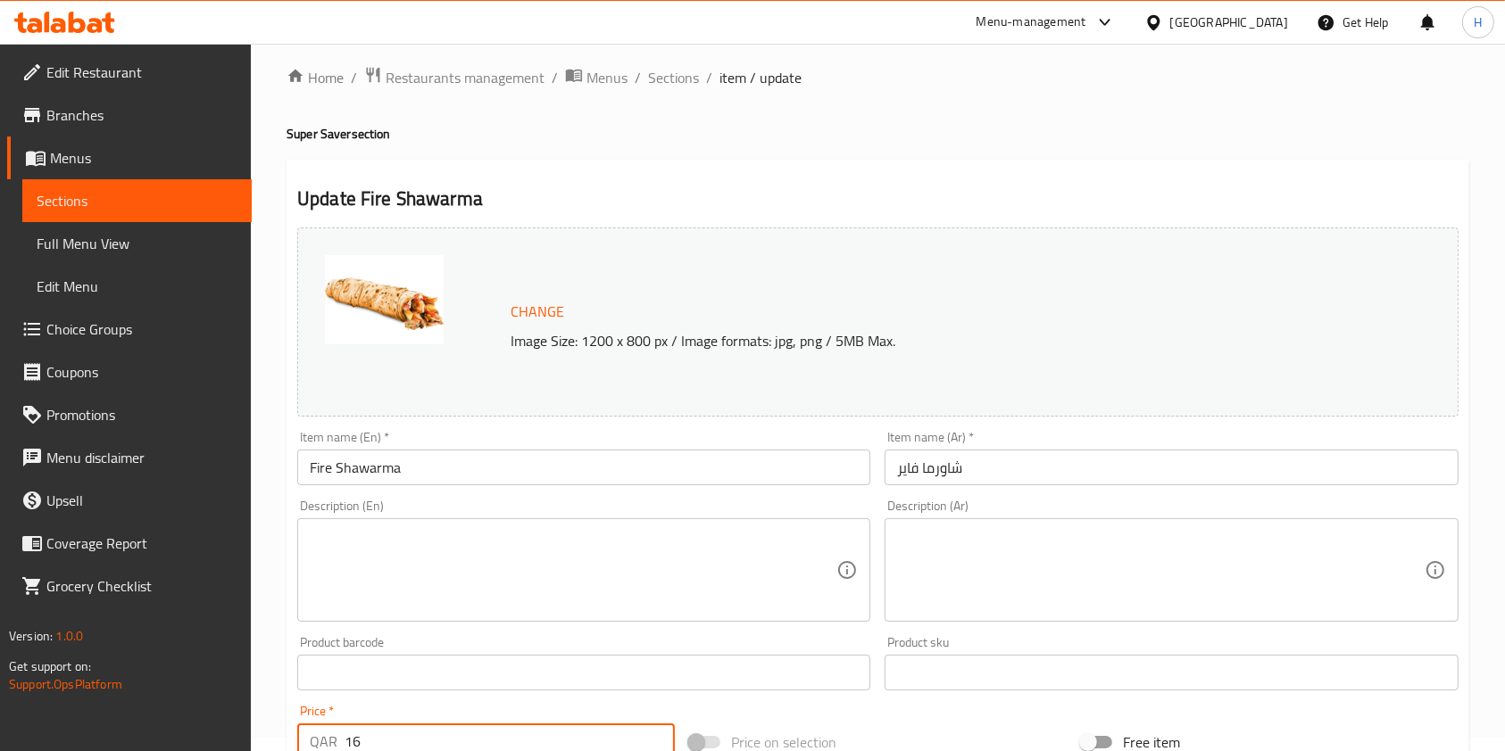
type input "16"
click at [534, 469] on input "Fire Shawarma" at bounding box center [583, 468] width 573 height 36
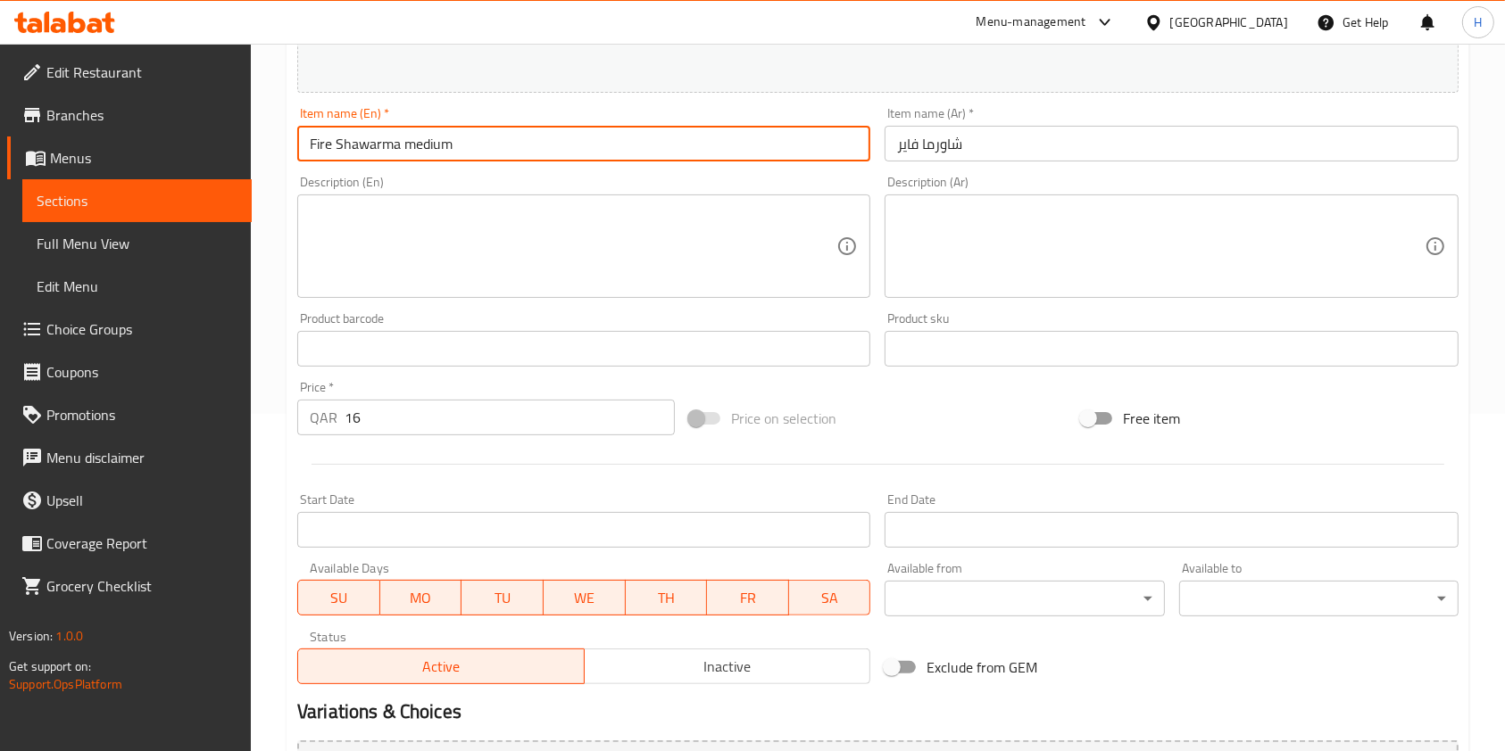
scroll to position [535, 0]
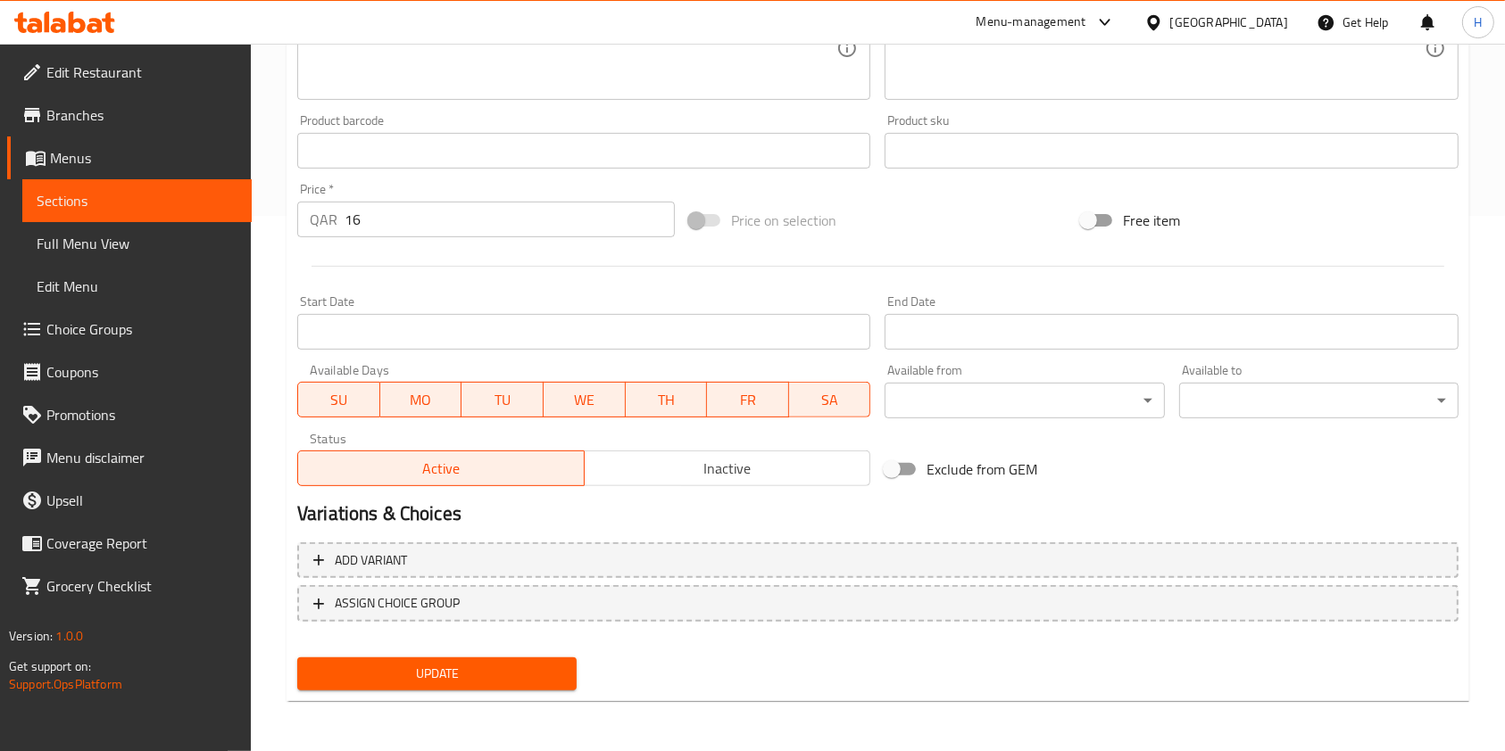
type input "Fire Shawarma medium"
click at [413, 672] on span "Update" at bounding box center [436, 674] width 251 height 22
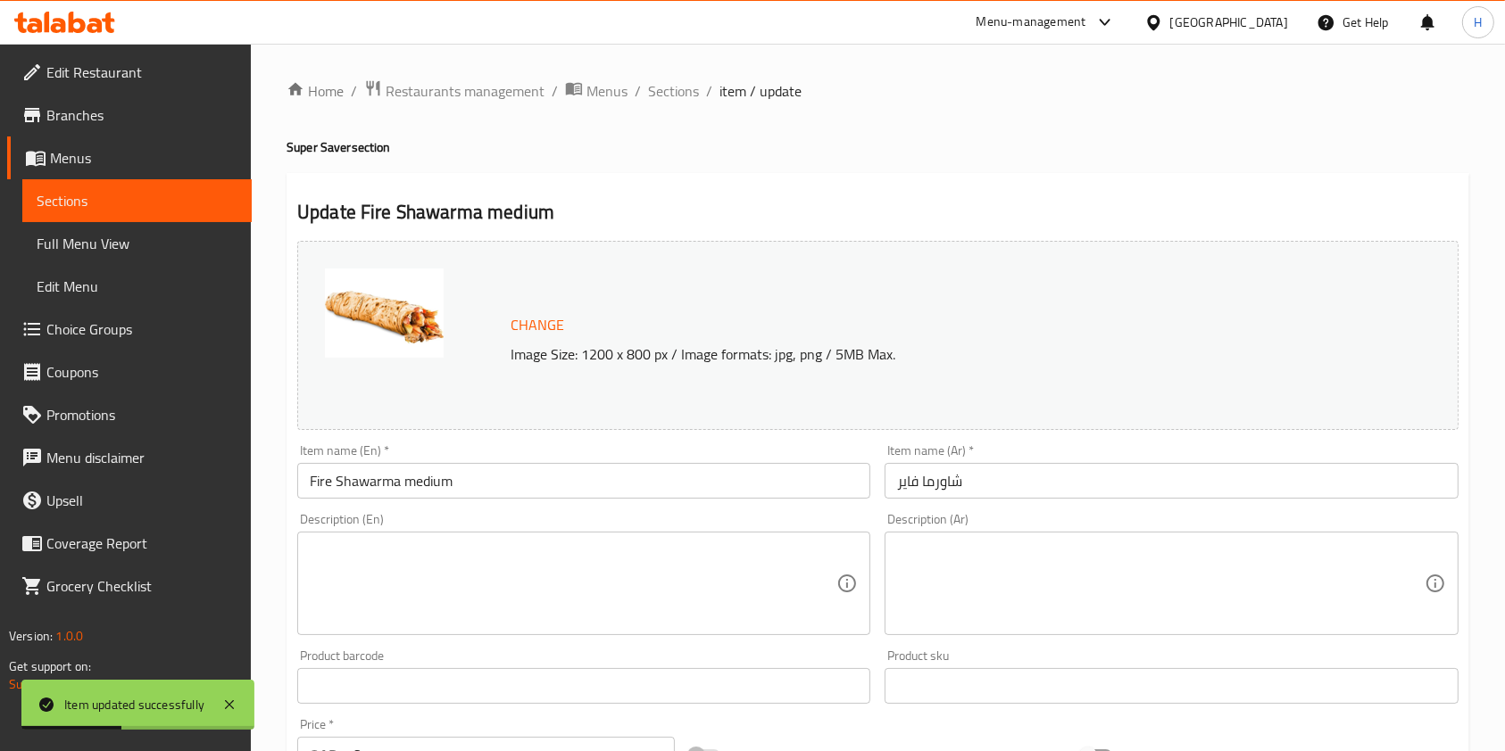
click at [1086, 14] on div "Menu-management" at bounding box center [1031, 22] width 110 height 21
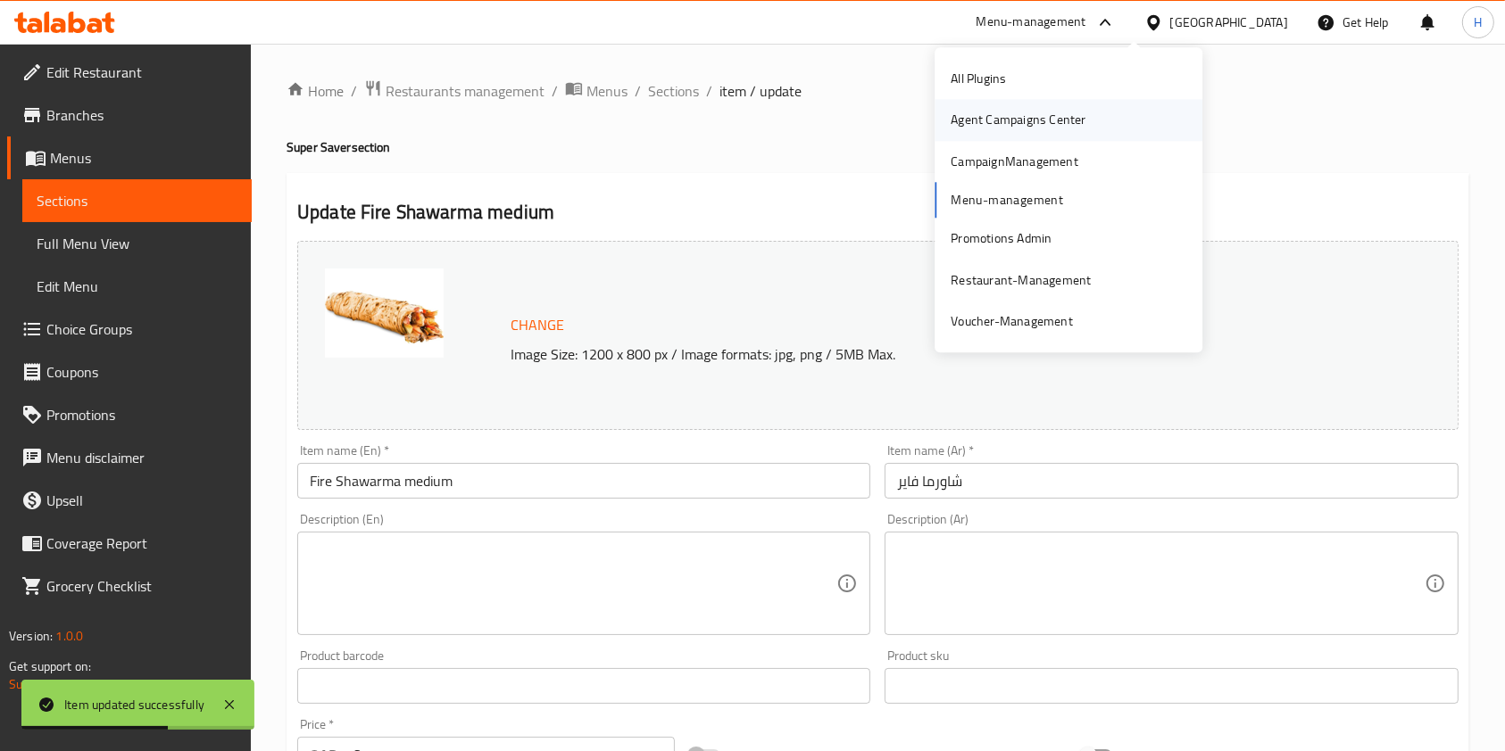
click at [1045, 126] on div "Agent Campaigns Center" at bounding box center [1017, 121] width 135 height 20
